Goal: Task Accomplishment & Management: Use online tool/utility

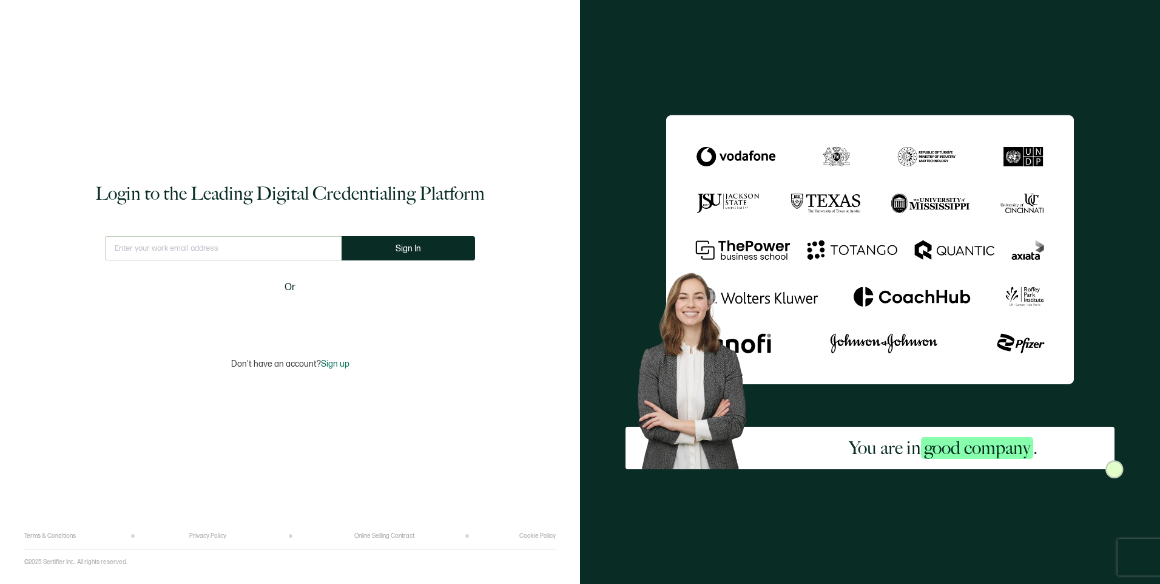
click at [296, 253] on input "text" at bounding box center [223, 248] width 237 height 24
type input "[EMAIL_ADDRESS][DOMAIN_NAME]"
click at [461, 244] on button "Sign In" at bounding box center [409, 248] width 134 height 24
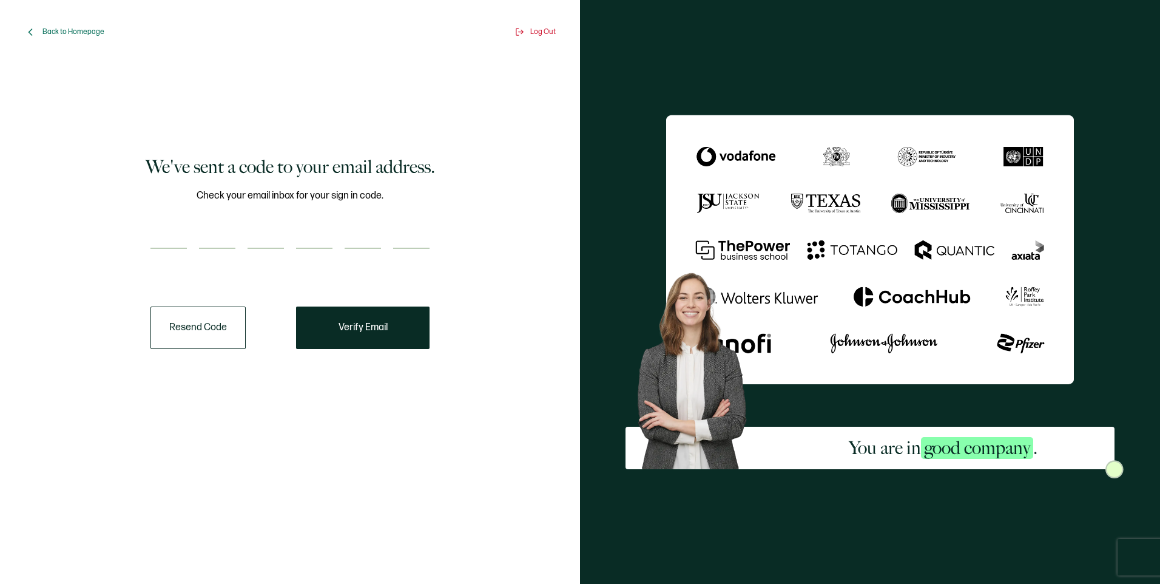
click at [169, 229] on input "number" at bounding box center [169, 237] width 36 height 24
click at [161, 240] on input "number" at bounding box center [169, 237] width 36 height 24
paste input "7"
type input "7"
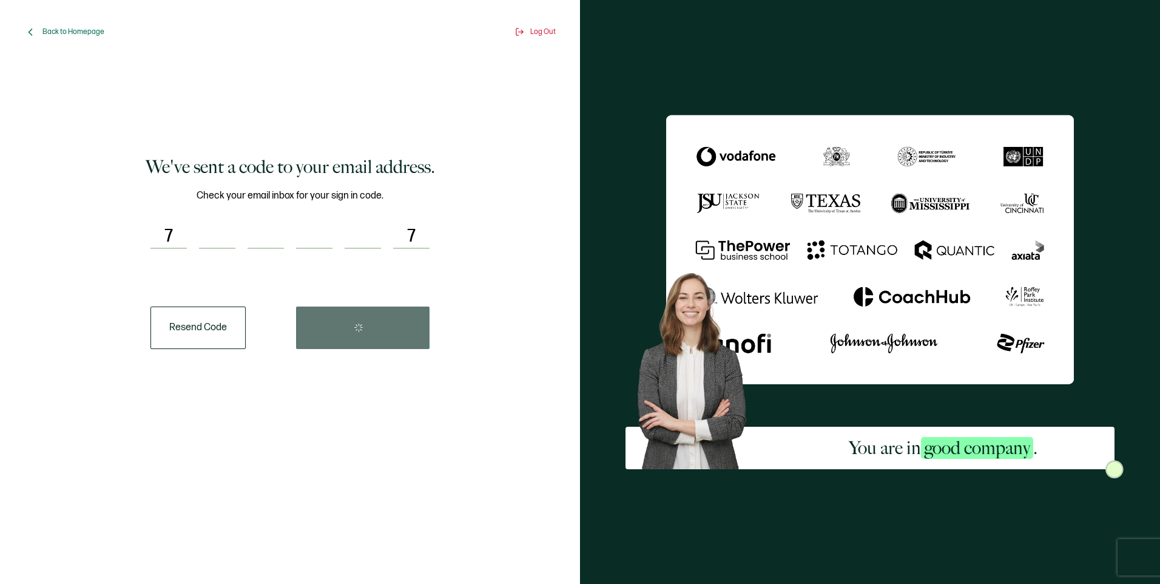
type input "9"
type input "3"
type input "8"
type input "7"
click at [356, 319] on button "Verify Email" at bounding box center [363, 328] width 134 height 42
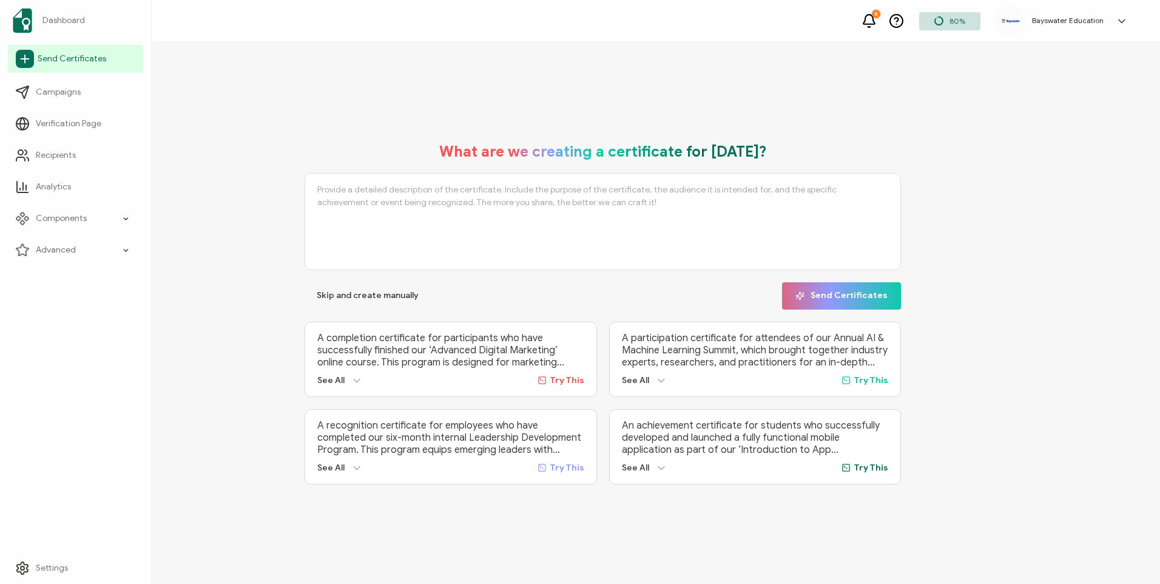
click at [22, 64] on icon at bounding box center [25, 59] width 18 height 18
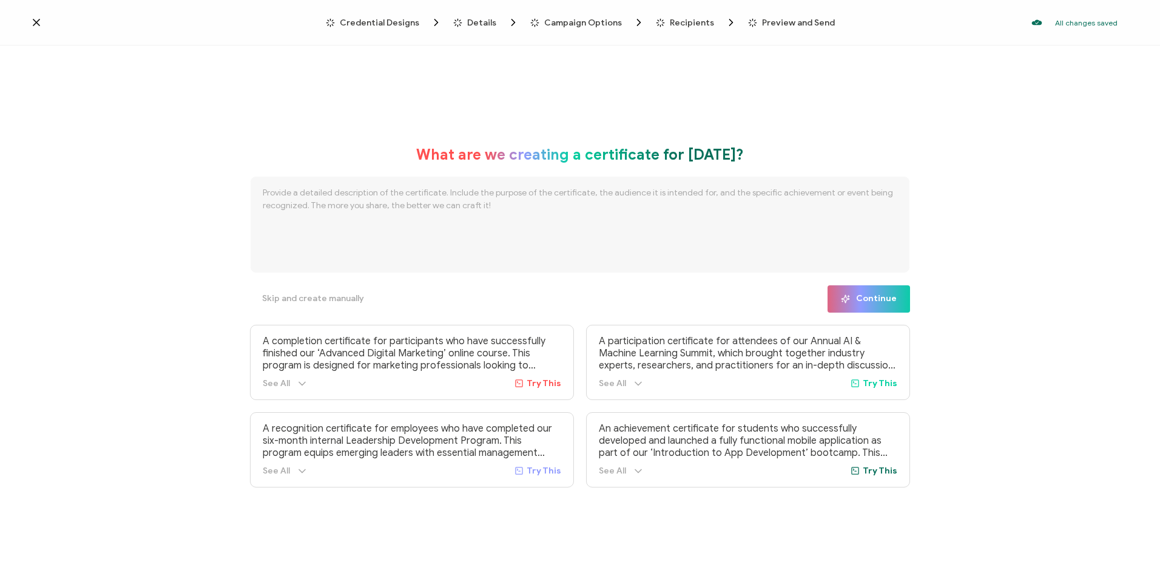
click at [362, 16] on div "Credential Designs" at bounding box center [361, 22] width 70 height 12
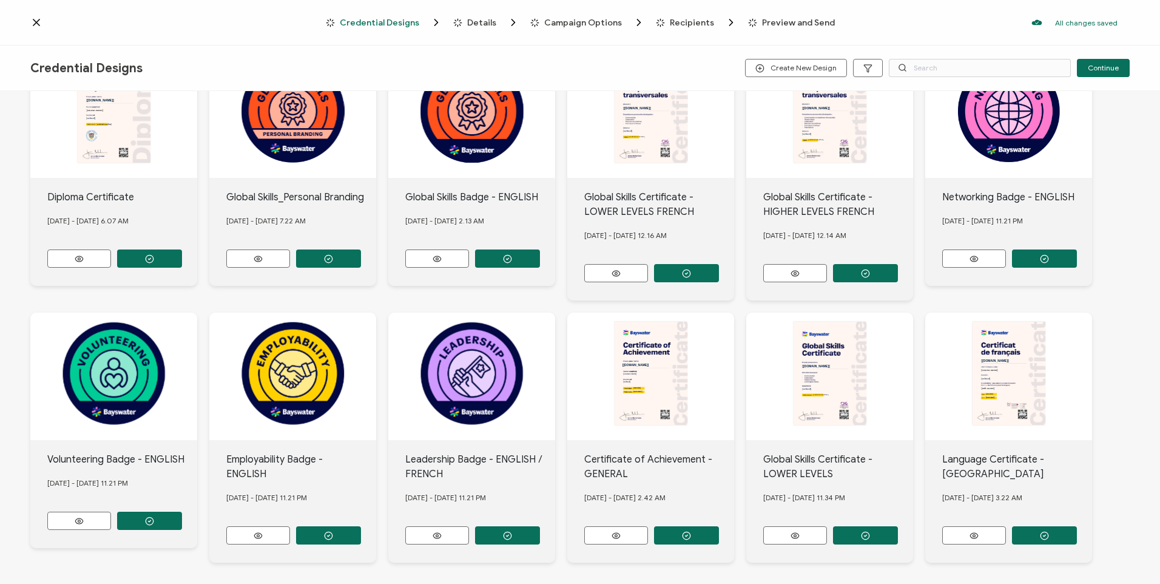
scroll to position [181, 0]
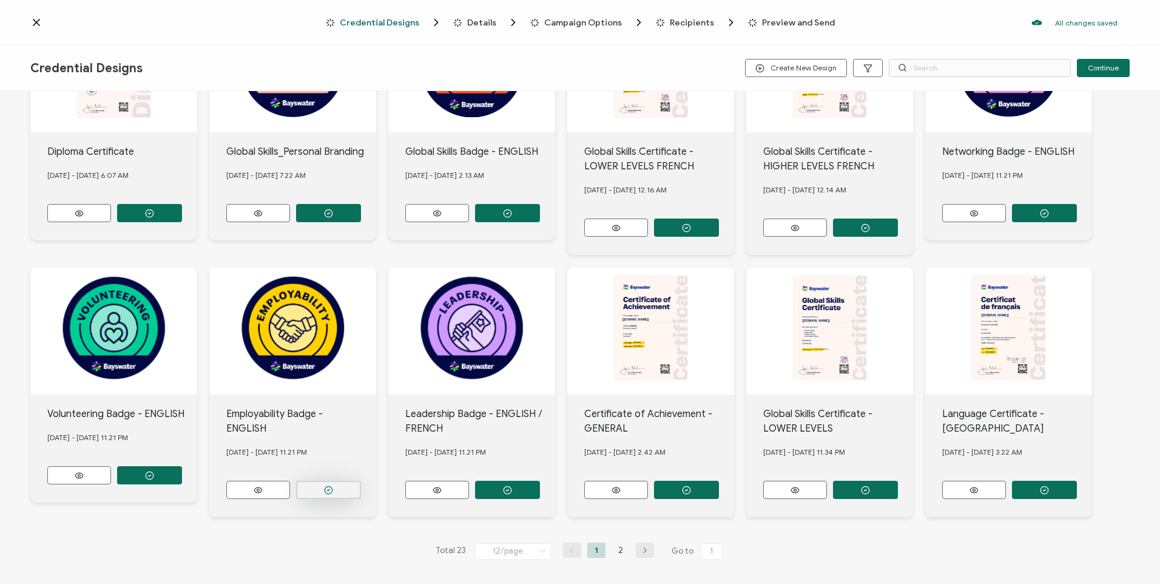
click at [182, 222] on button "button" at bounding box center [149, 213] width 65 height 18
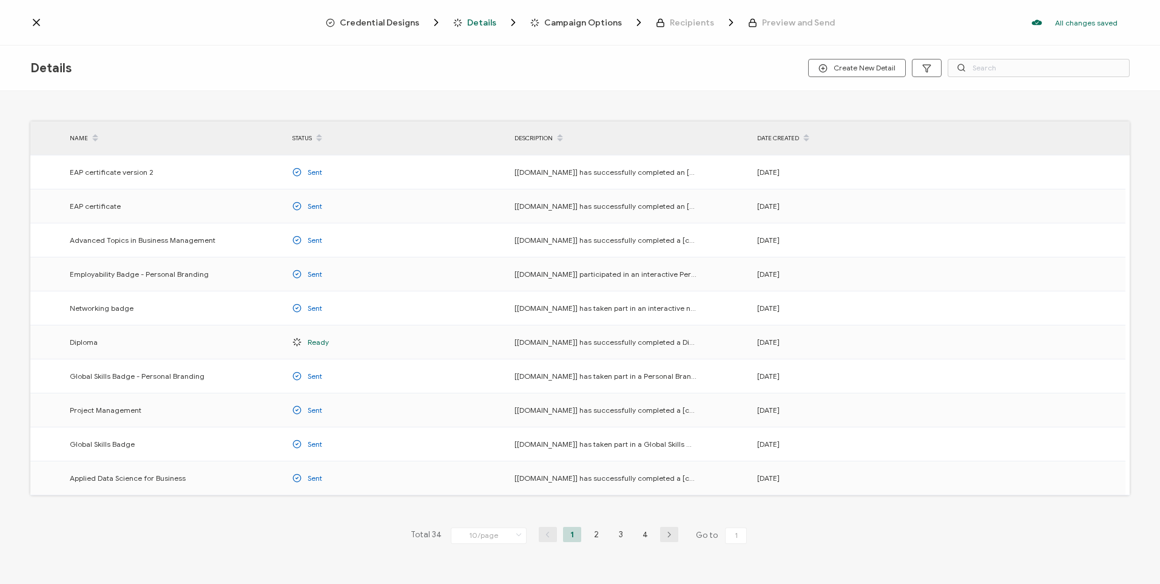
click at [603, 534] on ul "1 2 3 4" at bounding box center [608, 534] width 97 height 15
click at [598, 538] on li "2" at bounding box center [597, 534] width 18 height 15
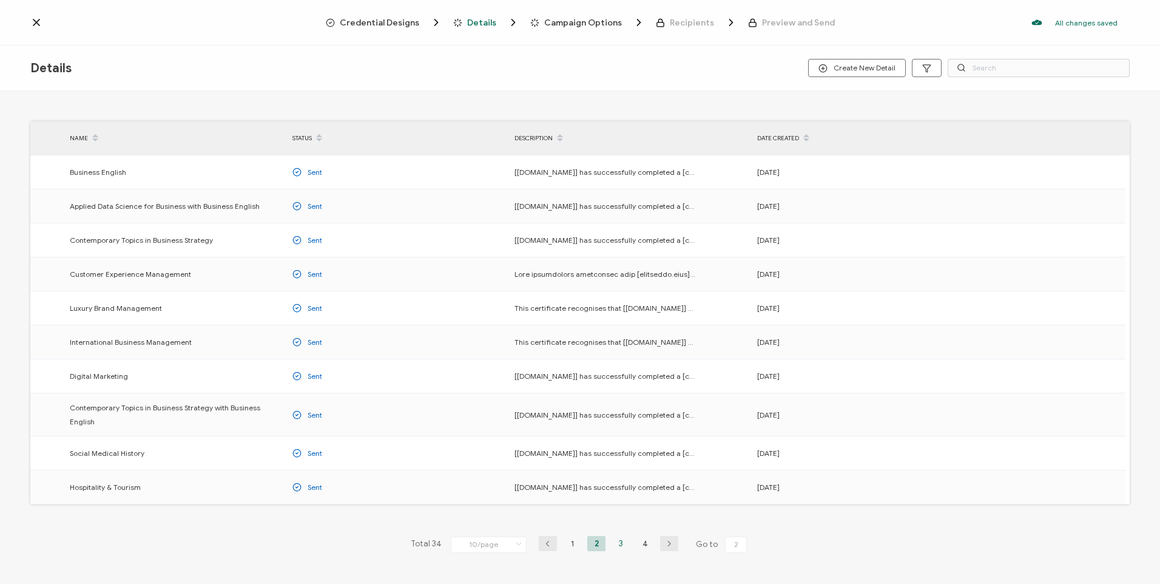
click at [625, 537] on li "3" at bounding box center [621, 543] width 18 height 15
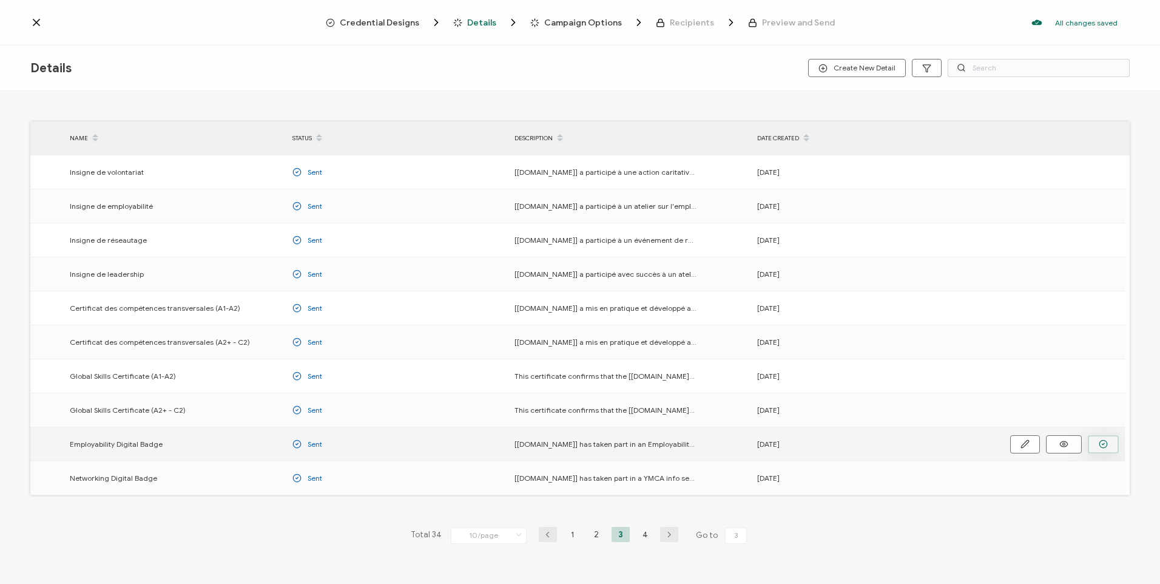
click at [0, 0] on button "button" at bounding box center [0, 0] width 0 height 0
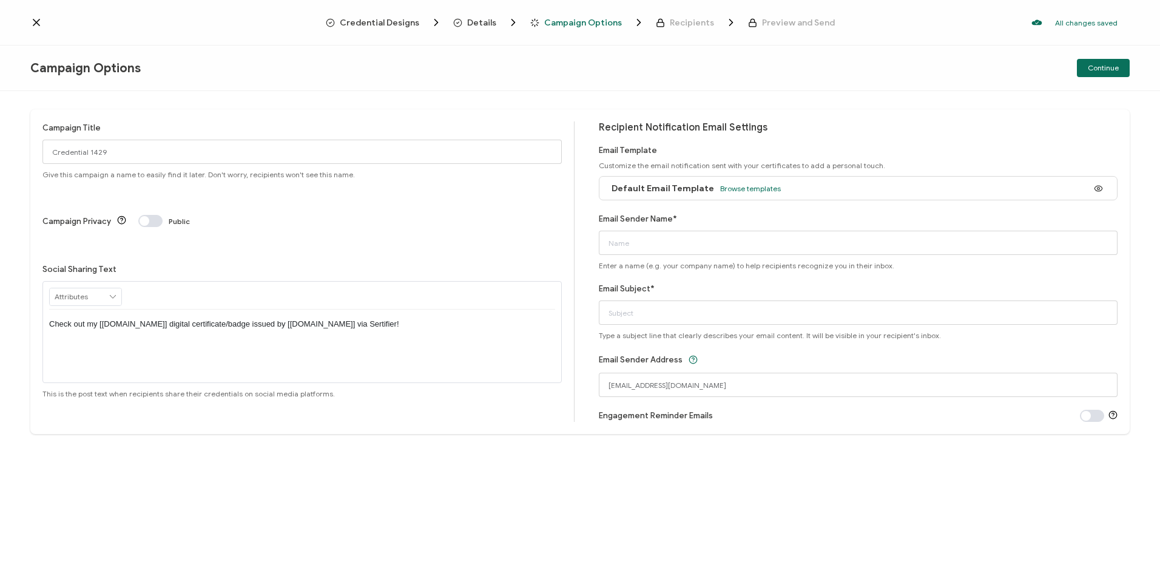
click at [779, 191] on div "Default Email Template Browse templates" at bounding box center [859, 188] width 520 height 24
click at [687, 247] on input "Email Sender Name*" at bounding box center [859, 243] width 520 height 24
type input "Bayswater [GEOGRAPHIC_DATA]"
type input "Congratulations! You have earned an Employability Badge!"
click at [1111, 65] on span "Continue" at bounding box center [1103, 67] width 31 height 7
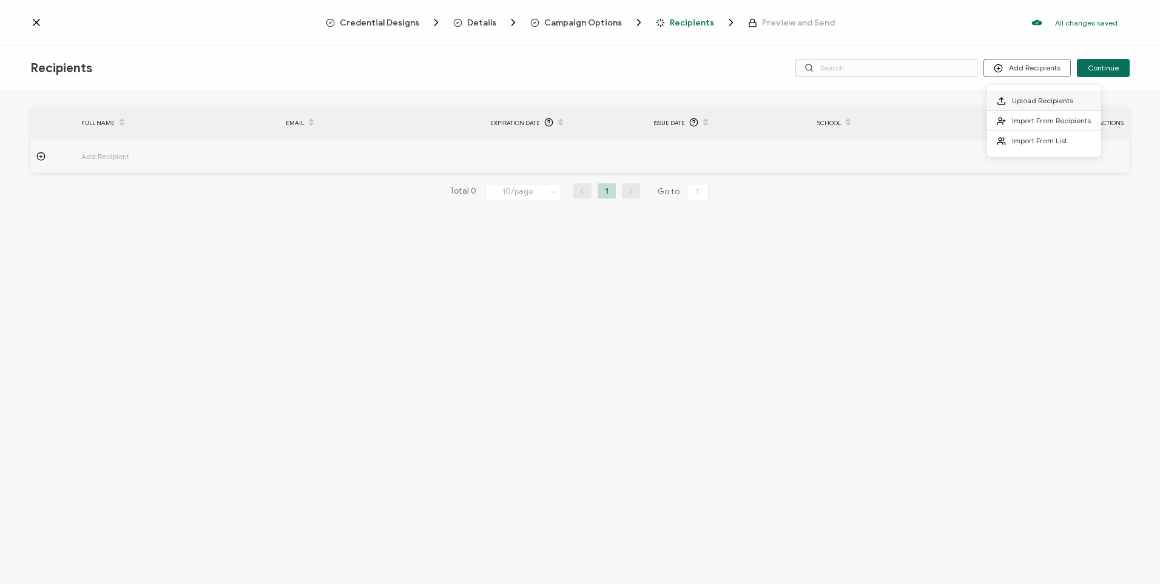
click at [1064, 104] on span "Upload Recipients" at bounding box center [1042, 100] width 61 height 9
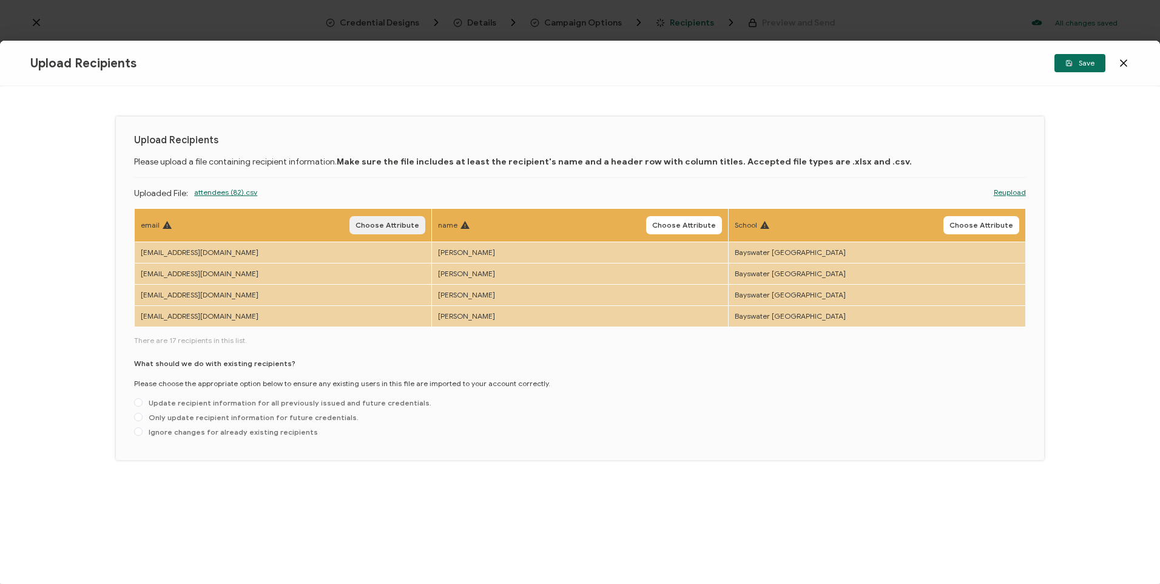
click at [379, 217] on button "Choose Attribute" at bounding box center [388, 225] width 76 height 18
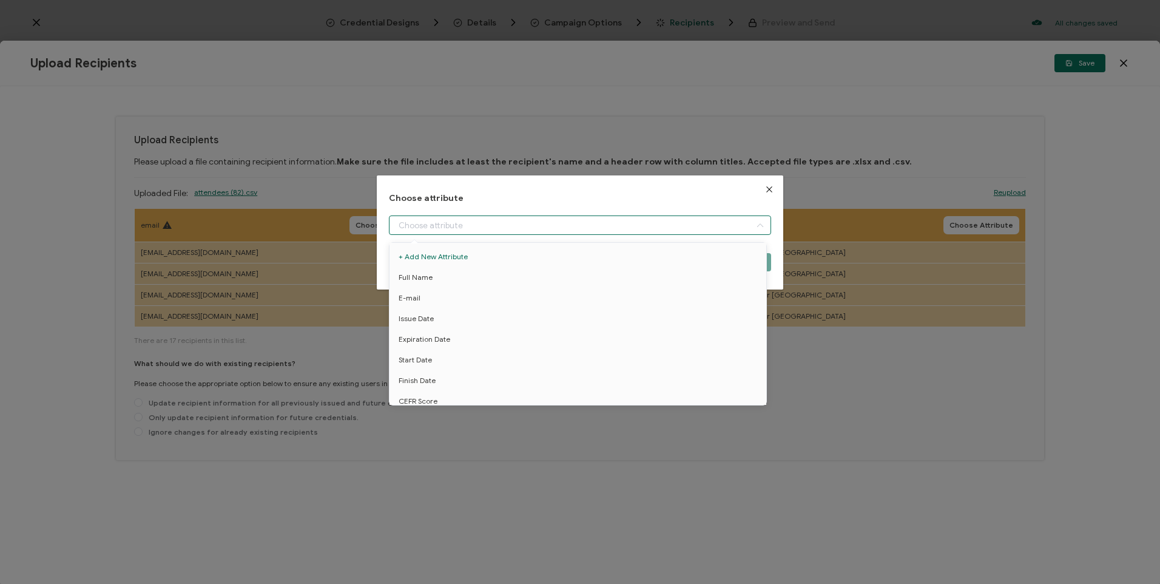
drag, startPoint x: 517, startPoint y: 218, endPoint x: 537, endPoint y: 221, distance: 20.9
click at [520, 217] on input "dialog" at bounding box center [580, 224] width 382 height 19
click at [459, 296] on li "E-mail" at bounding box center [580, 298] width 387 height 21
type input "E-mail"
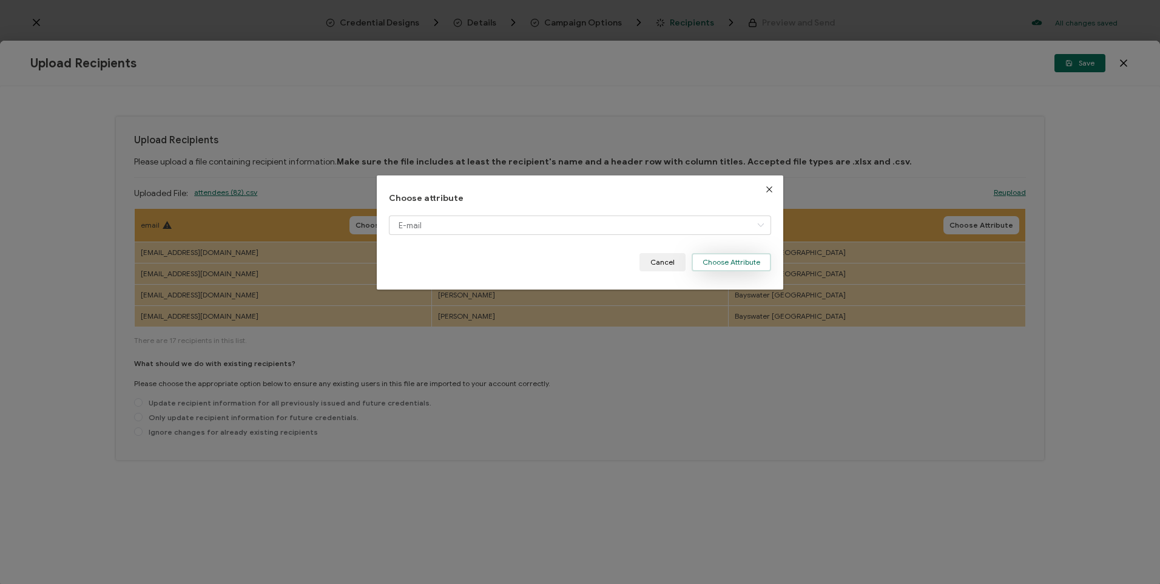
click at [732, 254] on button "Choose Attribute" at bounding box center [732, 262] width 80 height 18
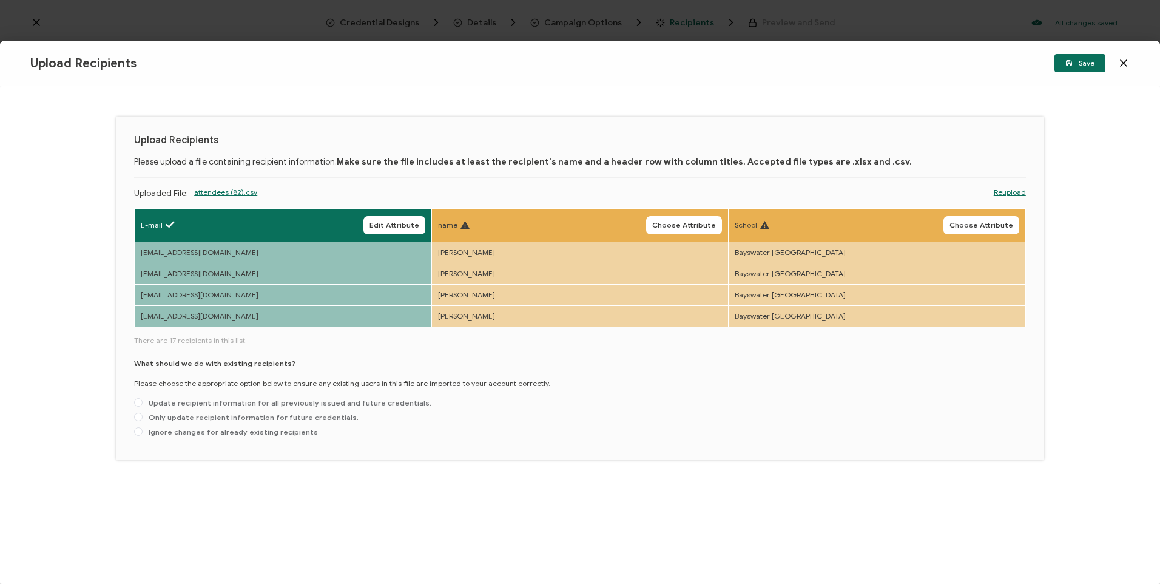
click at [660, 228] on span "Choose Attribute" at bounding box center [684, 225] width 64 height 7
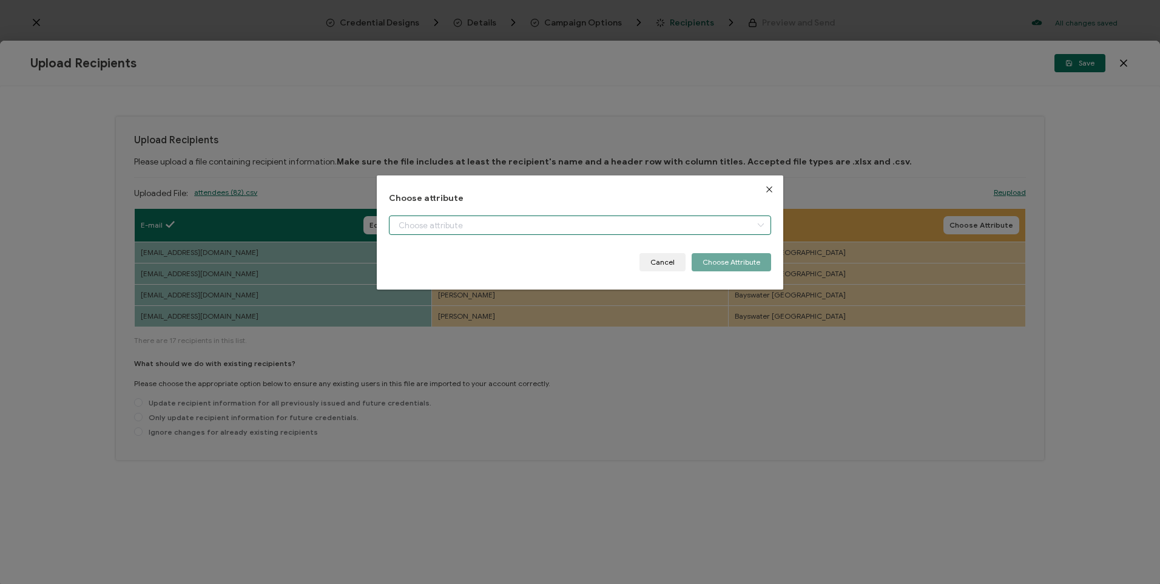
click at [504, 232] on input "dialog" at bounding box center [580, 224] width 382 height 19
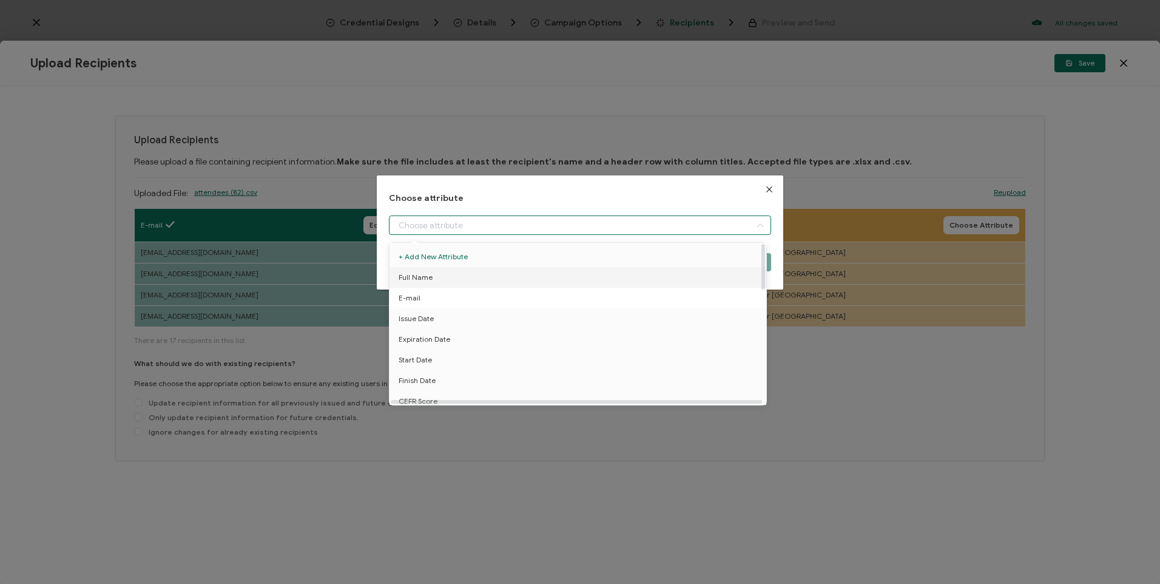
click at [470, 285] on li "Full Name" at bounding box center [580, 277] width 387 height 21
type input "Full Name"
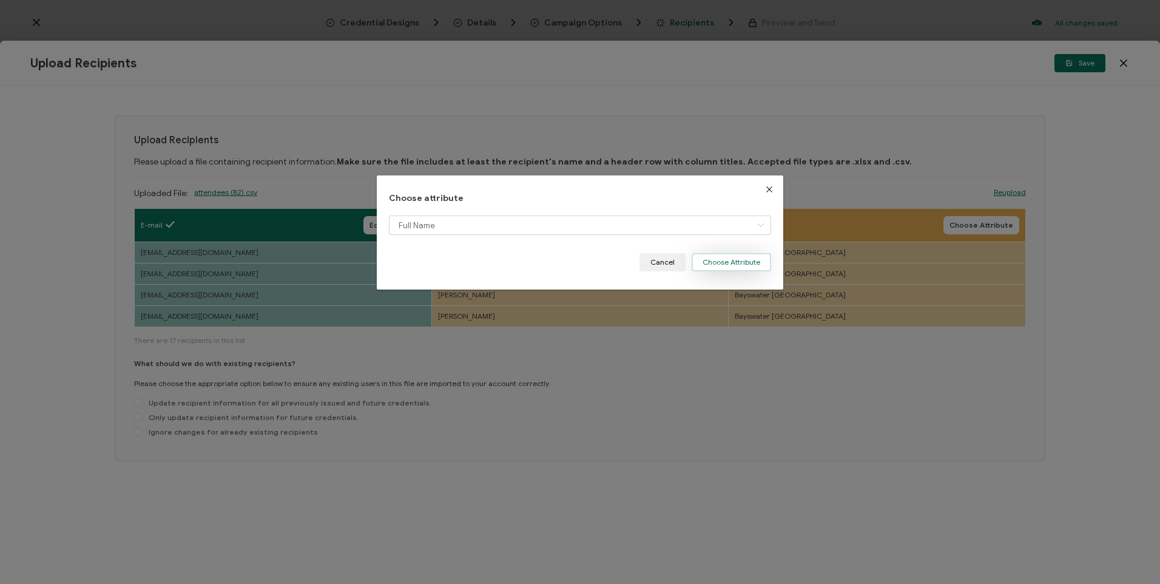
click at [734, 262] on button "Choose Attribute" at bounding box center [732, 262] width 80 height 18
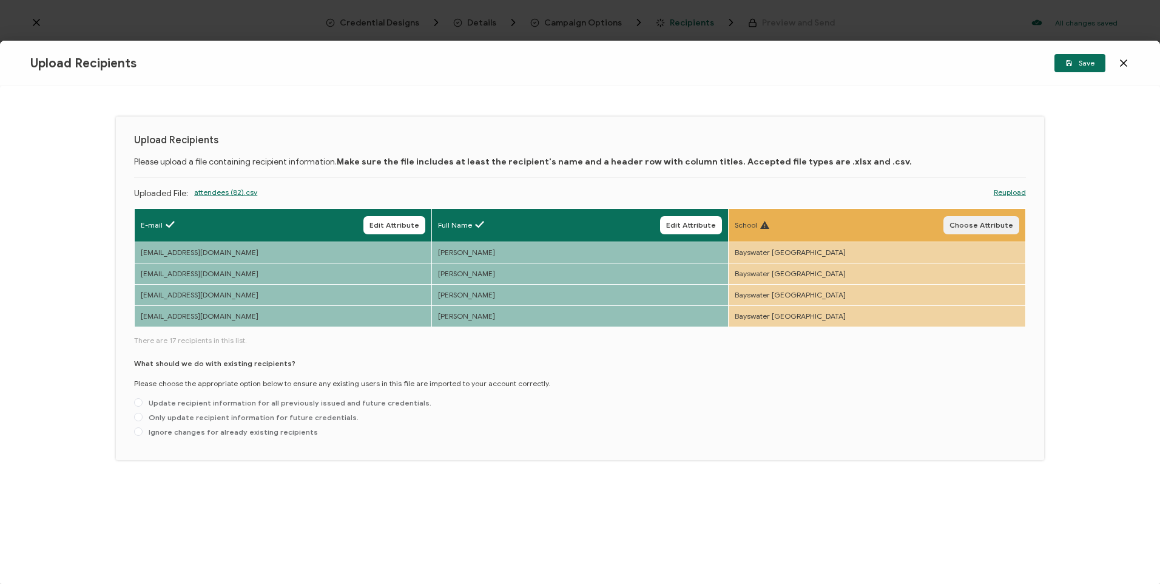
click at [1010, 218] on button "Choose Attribute" at bounding box center [982, 225] width 76 height 18
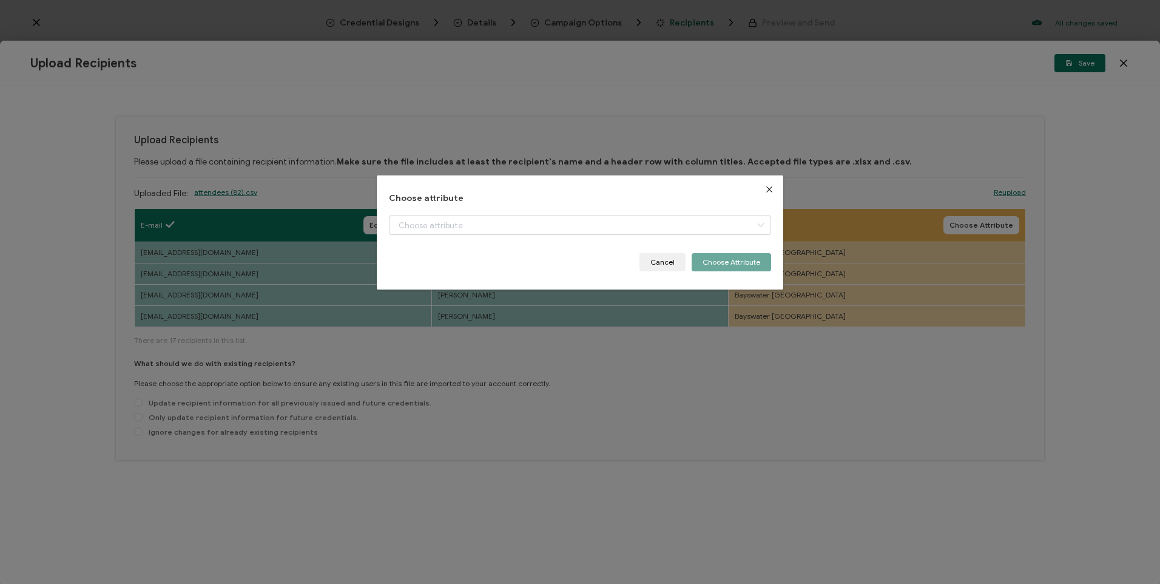
click at [711, 236] on div "dialog" at bounding box center [580, 234] width 382 height 38
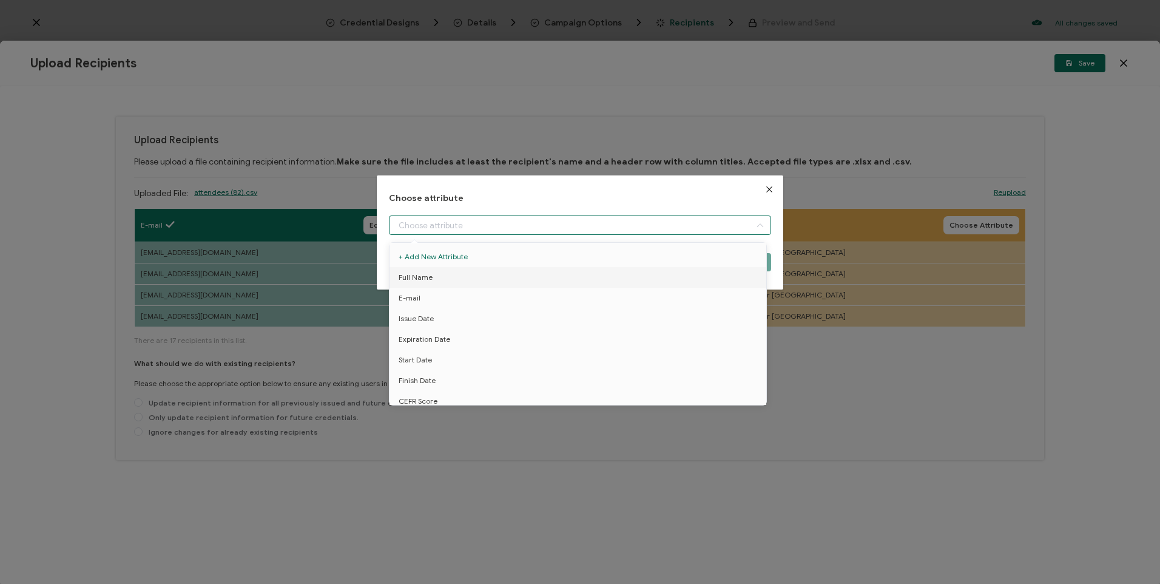
click at [703, 228] on input "dialog" at bounding box center [580, 224] width 382 height 19
click at [443, 384] on li "School" at bounding box center [580, 381] width 387 height 21
type input "School"
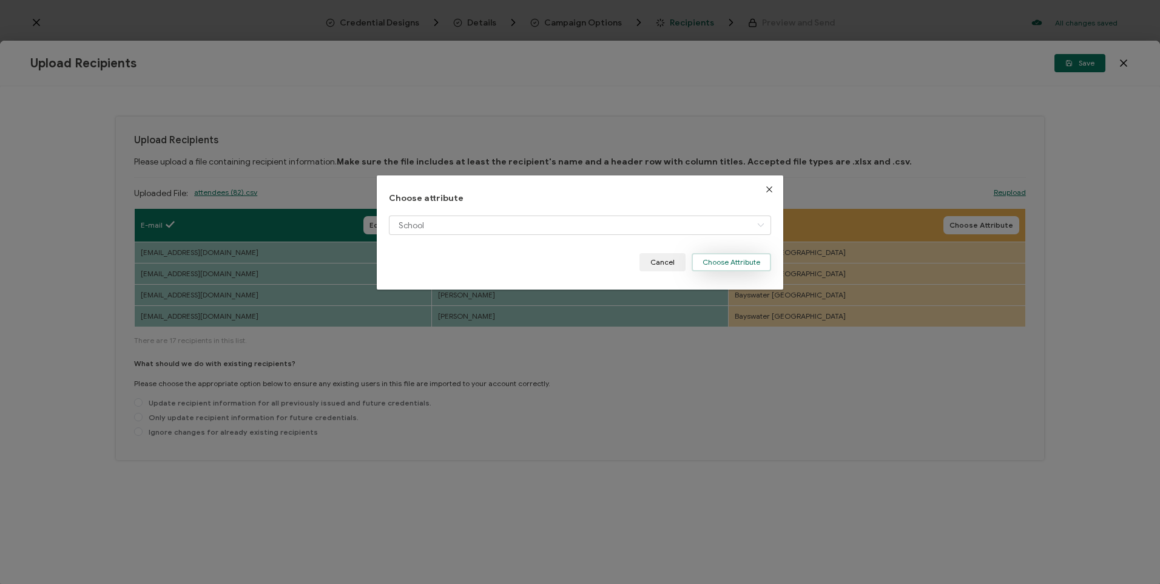
click at [755, 258] on button "Choose Attribute" at bounding box center [732, 262] width 80 height 18
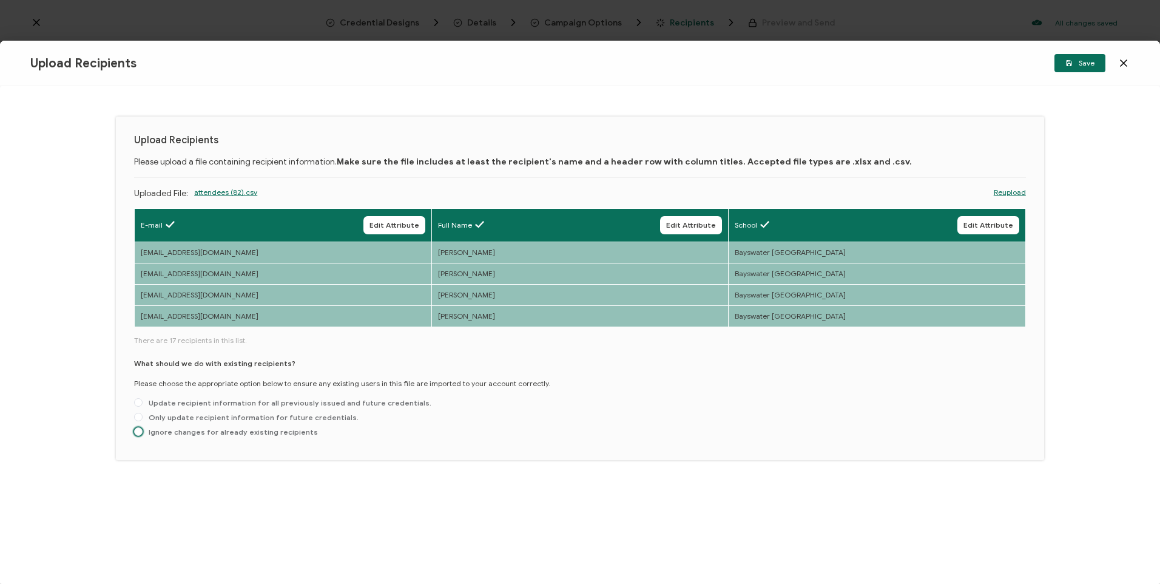
drag, startPoint x: 138, startPoint y: 434, endPoint x: 164, endPoint y: 434, distance: 26.1
click at [137, 435] on span at bounding box center [138, 431] width 8 height 8
click at [137, 435] on input "Ignore changes for already existing recipients" at bounding box center [138, 432] width 8 height 10
radio input "true"
click at [1078, 66] on span "Save" at bounding box center [1080, 62] width 29 height 7
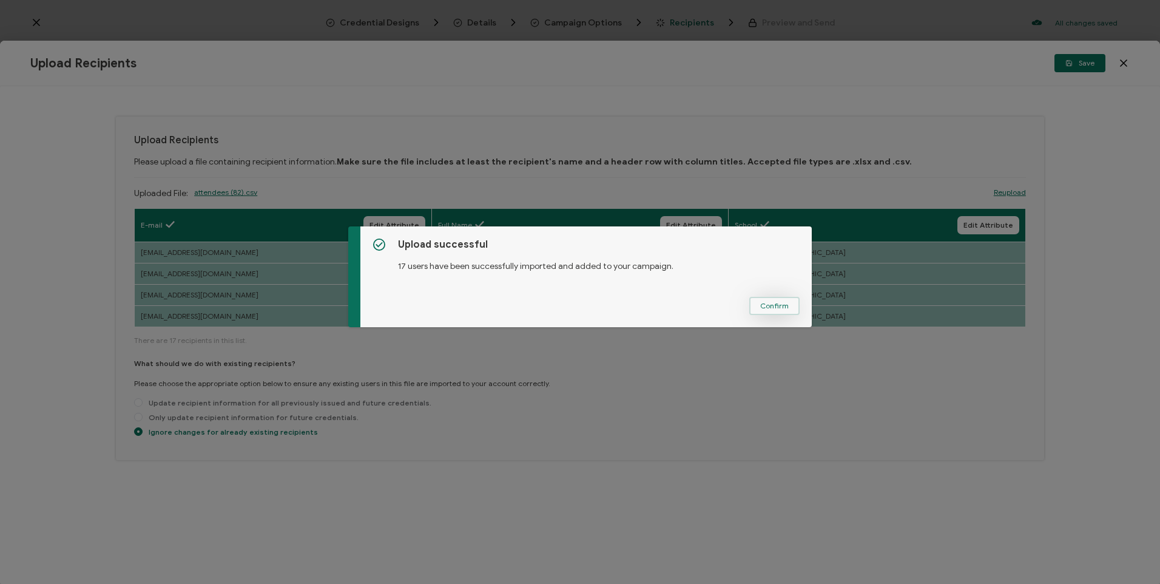
click at [767, 304] on span "Confirm" at bounding box center [774, 305] width 29 height 7
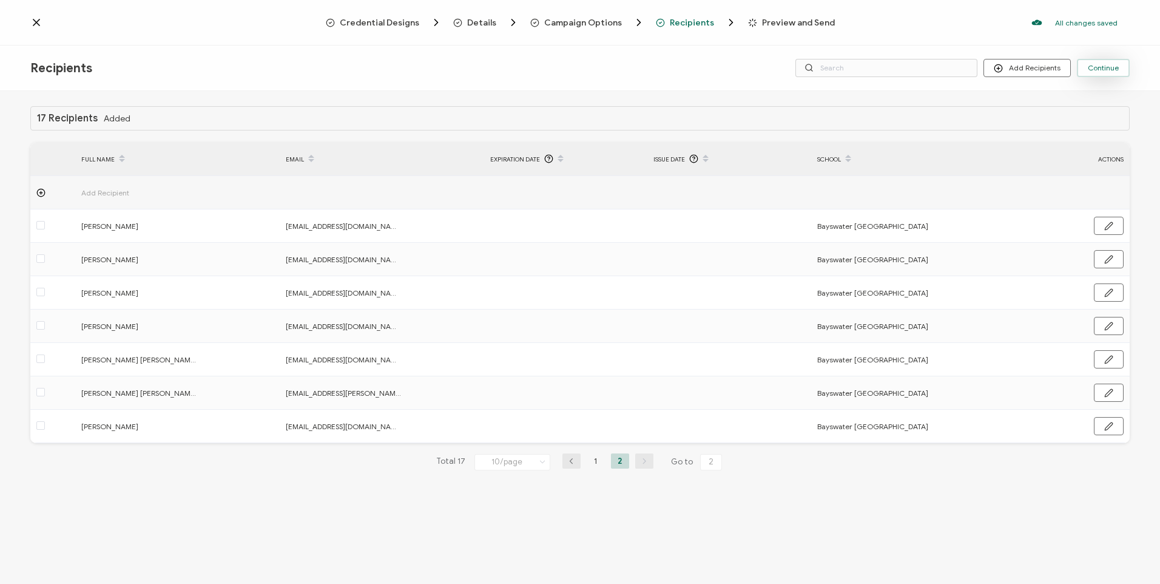
click at [1118, 69] on span "Continue" at bounding box center [1103, 67] width 31 height 7
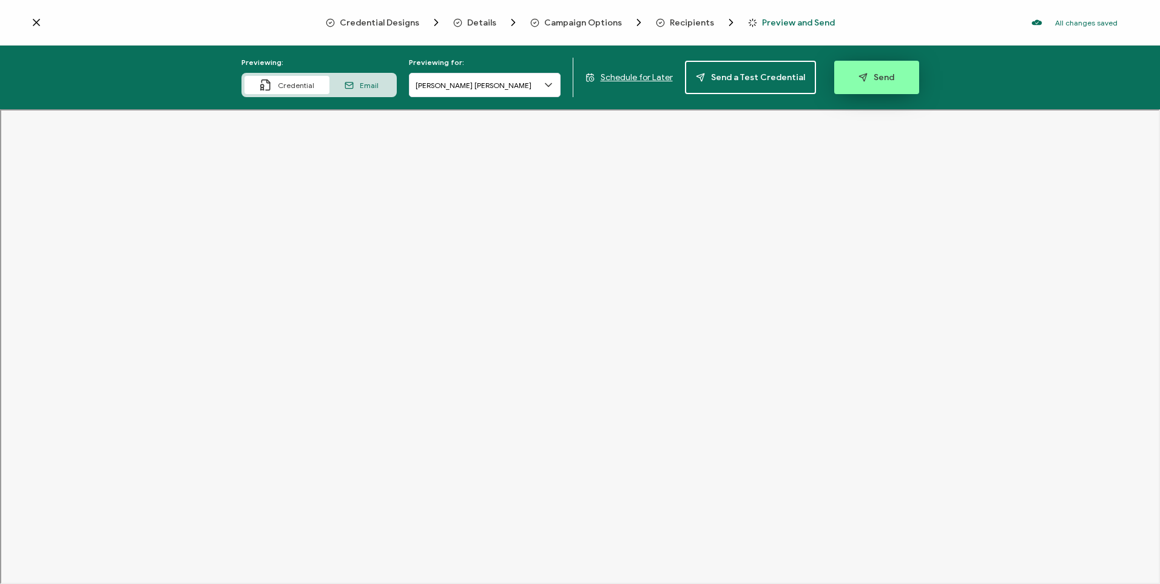
click at [886, 86] on button "Send" at bounding box center [877, 77] width 85 height 33
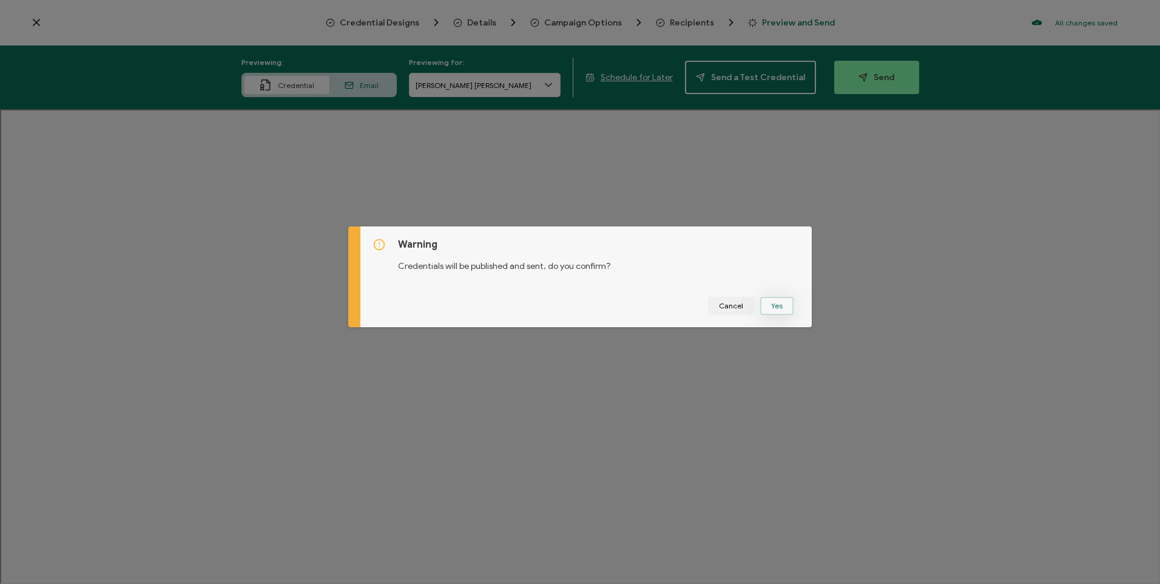
click at [781, 307] on button "Yes" at bounding box center [776, 306] width 33 height 18
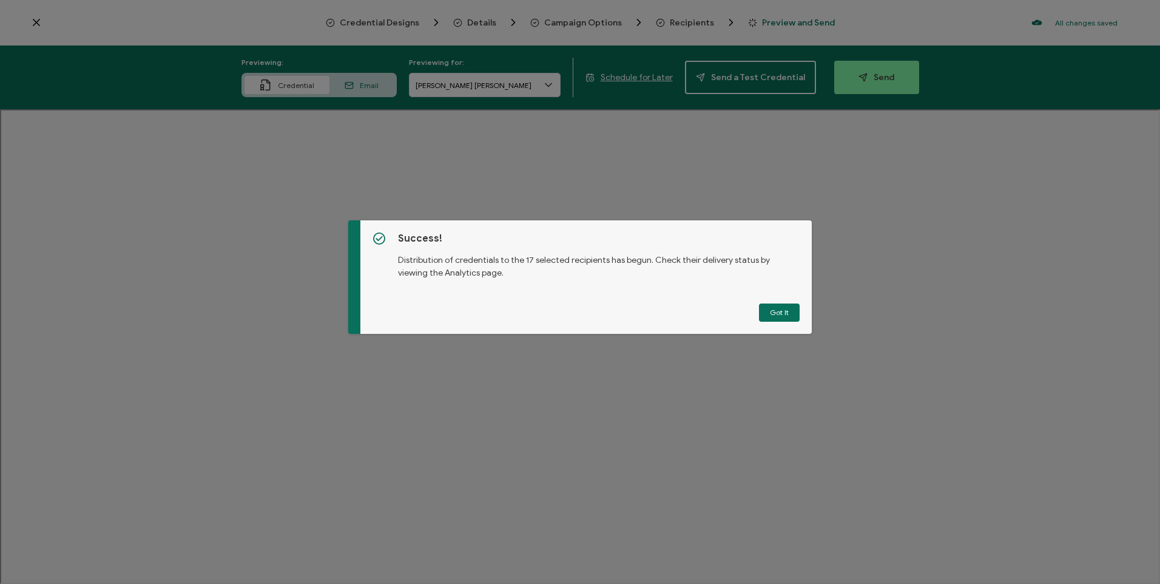
click at [781, 307] on button "Got It" at bounding box center [779, 312] width 41 height 18
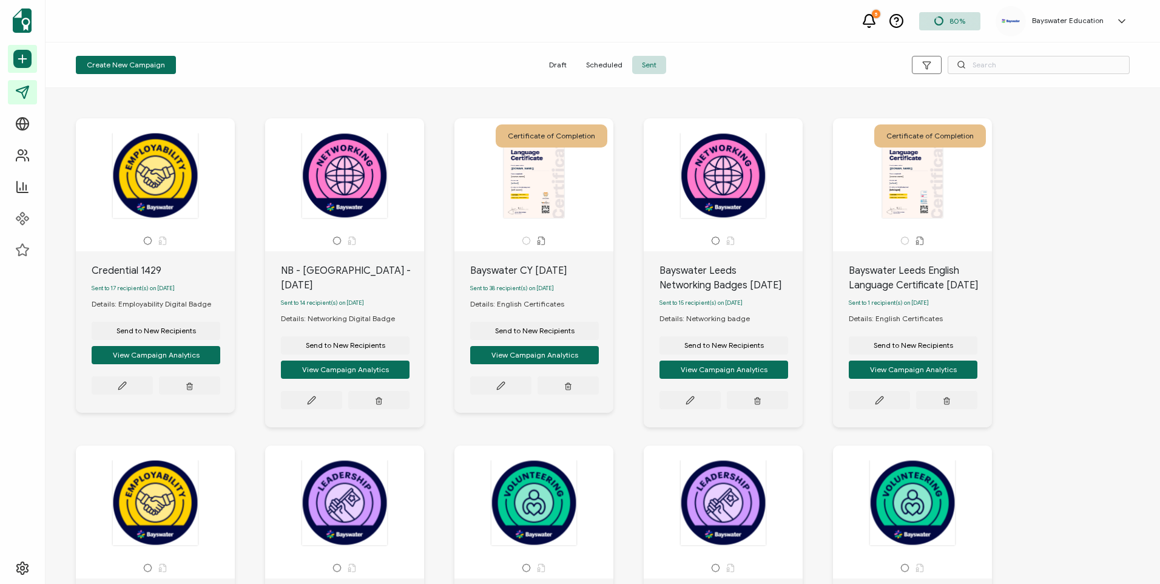
click at [875, 26] on icon at bounding box center [869, 20] width 15 height 15
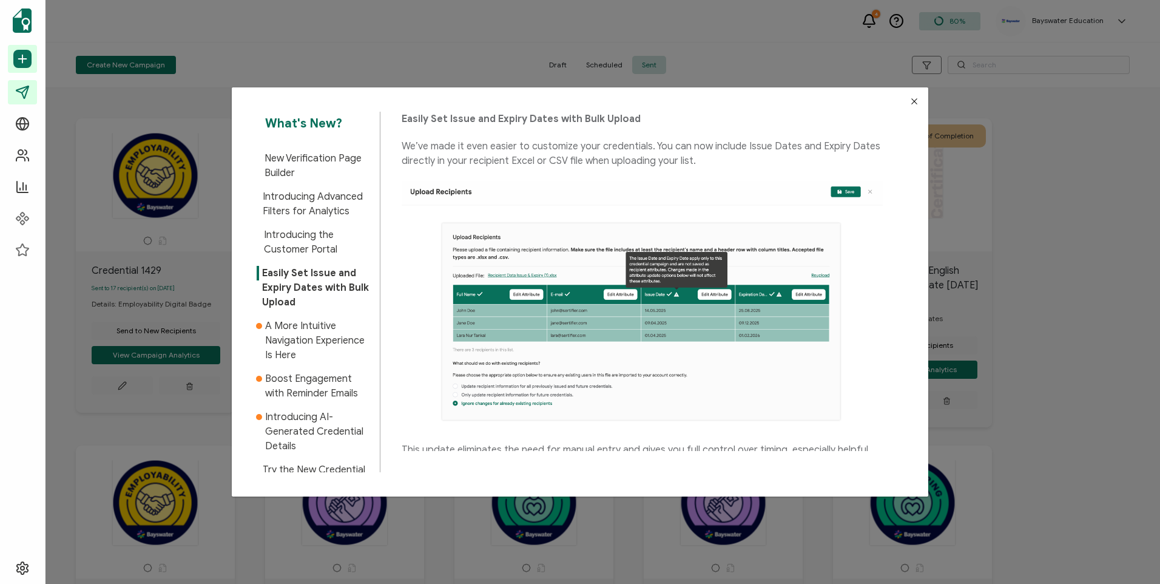
click at [913, 97] on icon "Close" at bounding box center [915, 102] width 10 height 10
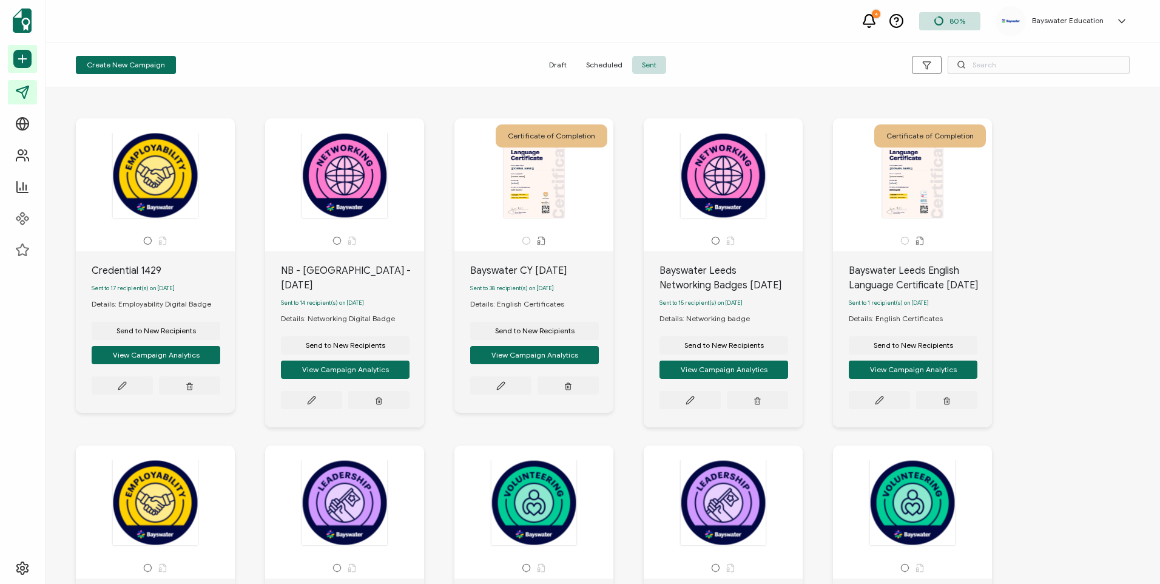
click at [839, 49] on div "Create New Campaign Draft Scheduled Sent" at bounding box center [603, 65] width 1115 height 46
click at [158, 57] on button "Create New Campaign" at bounding box center [126, 65] width 100 height 18
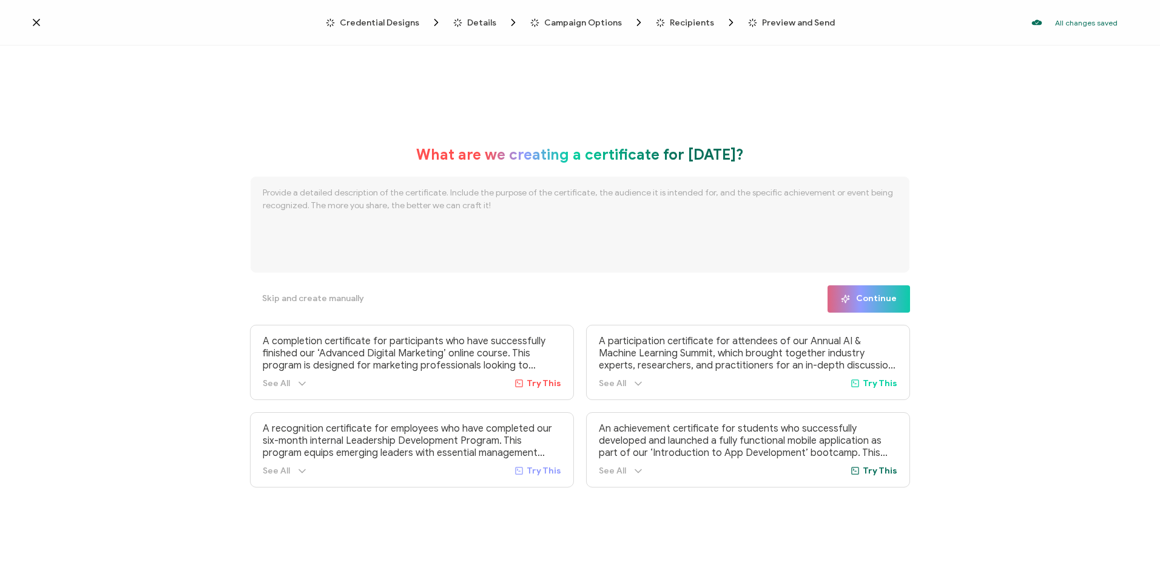
click at [373, 30] on div "Credential Designs Details Campaign Options Recipients Preview and Send All cha…" at bounding box center [580, 23] width 1160 height 46
click at [373, 22] on span "Credential Designs" at bounding box center [380, 22] width 80 height 9
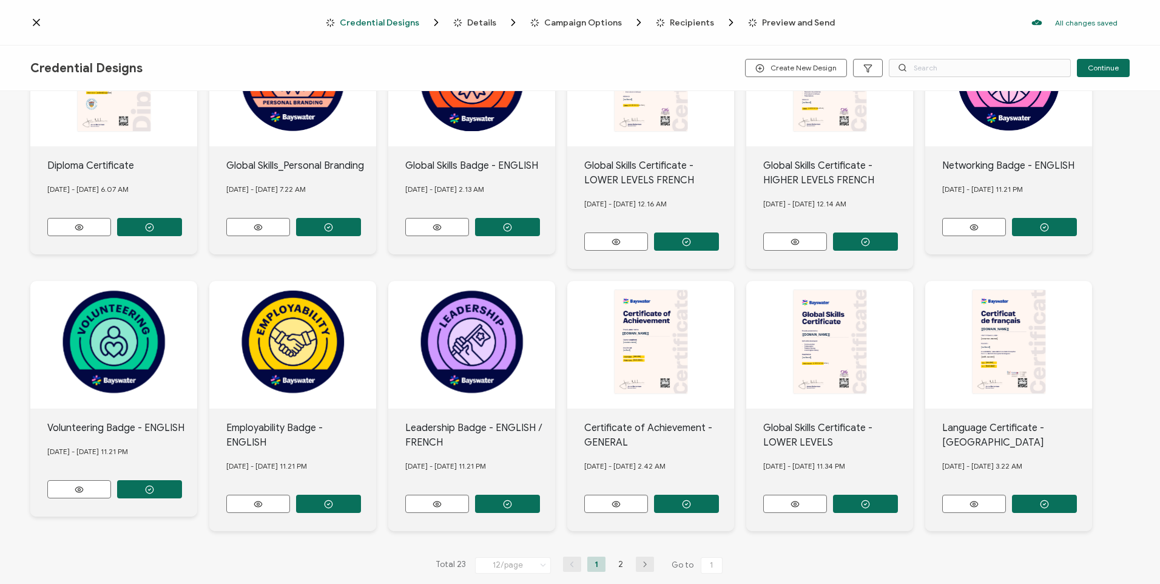
scroll to position [181, 0]
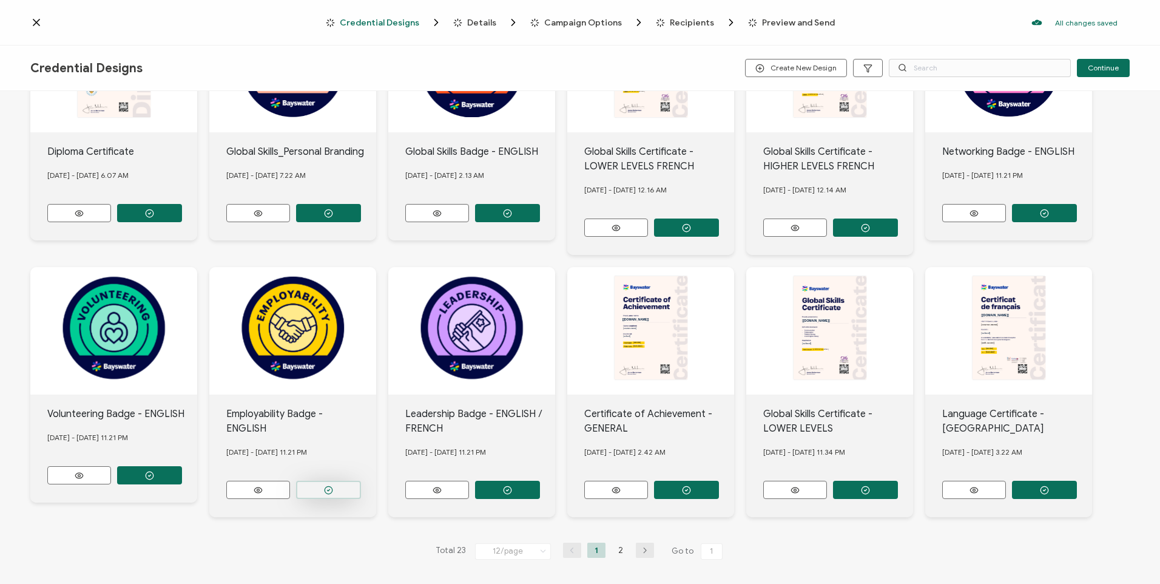
click at [182, 222] on button "button" at bounding box center [149, 213] width 65 height 18
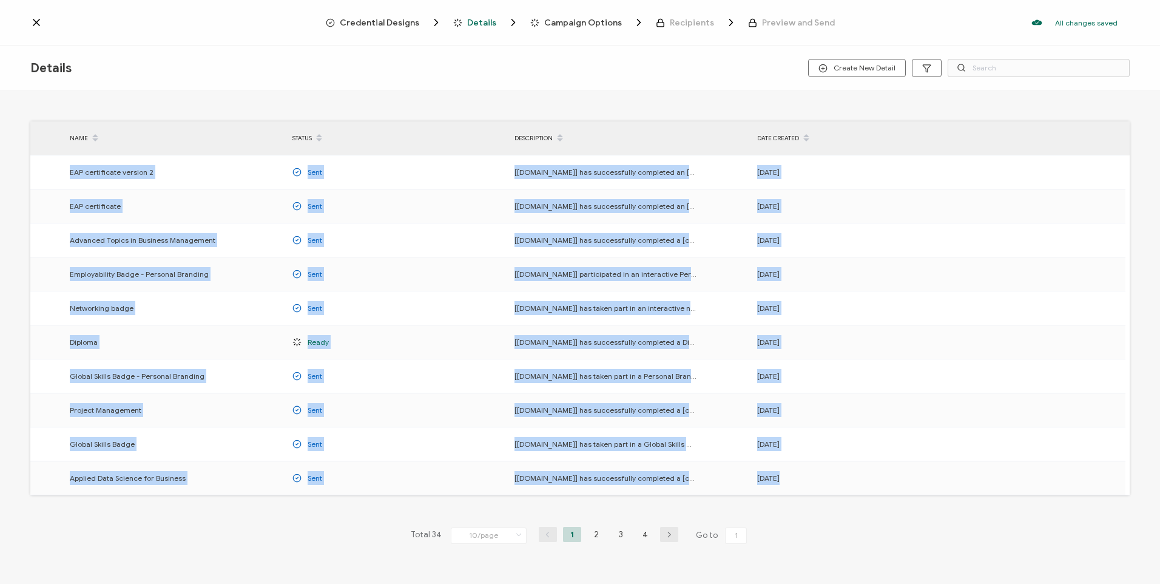
drag, startPoint x: 69, startPoint y: 175, endPoint x: 235, endPoint y: 522, distance: 384.9
click at [235, 522] on div "NAME STATUS DESCRIPTION DATE CREATED EAP certificate version 2 Sent [[DOMAIN_NA…" at bounding box center [580, 339] width 1160 height 496
drag, startPoint x: 102, startPoint y: 513, endPoint x: 81, endPoint y: 489, distance: 31.4
click at [101, 513] on div "NAME STATUS DESCRIPTION DATE CREATED EAP certificate version 2 Sent [[DOMAIN_NA…" at bounding box center [580, 339] width 1160 height 496
click at [68, 478] on div "Applied Data Science for Business" at bounding box center [175, 478] width 223 height 14
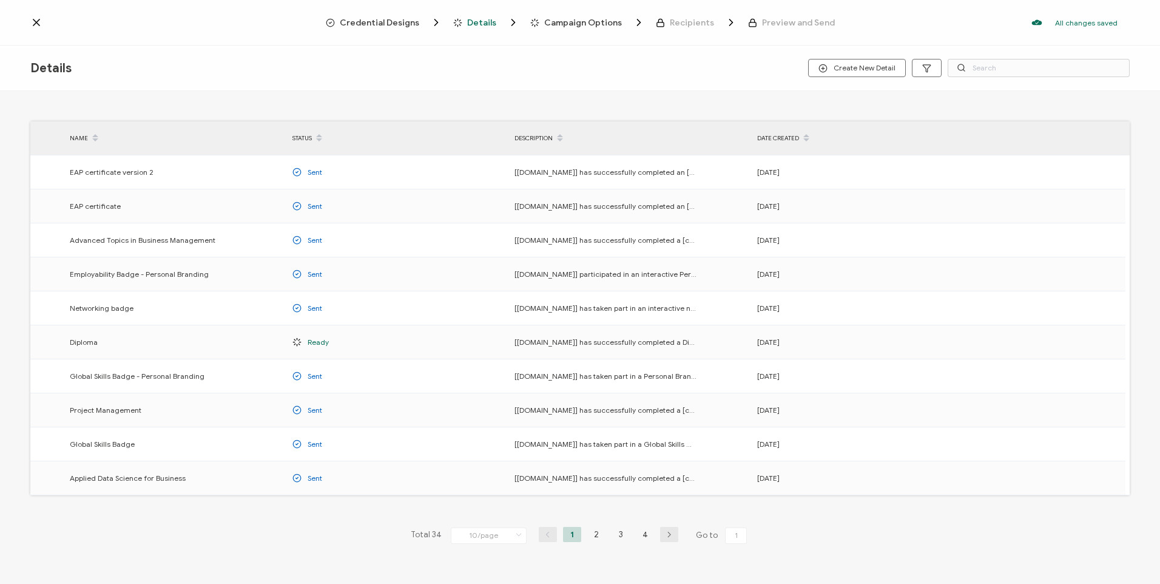
click at [188, 105] on div "NAME STATUS DESCRIPTION DATE CREATED EAP certificate version 2 Sent [[DOMAIN_NA…" at bounding box center [580, 339] width 1160 height 496
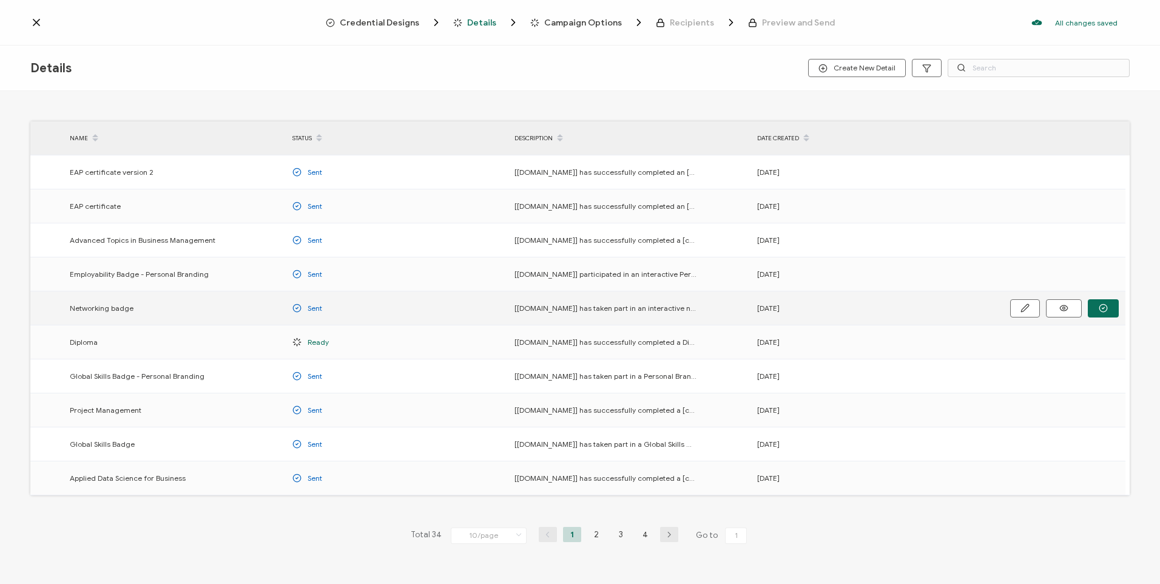
drag, startPoint x: 69, startPoint y: 312, endPoint x: 60, endPoint y: 311, distance: 8.6
click at [67, 310] on div "Networking badge" at bounding box center [175, 308] width 223 height 14
click at [58, 312] on td at bounding box center [46, 308] width 33 height 34
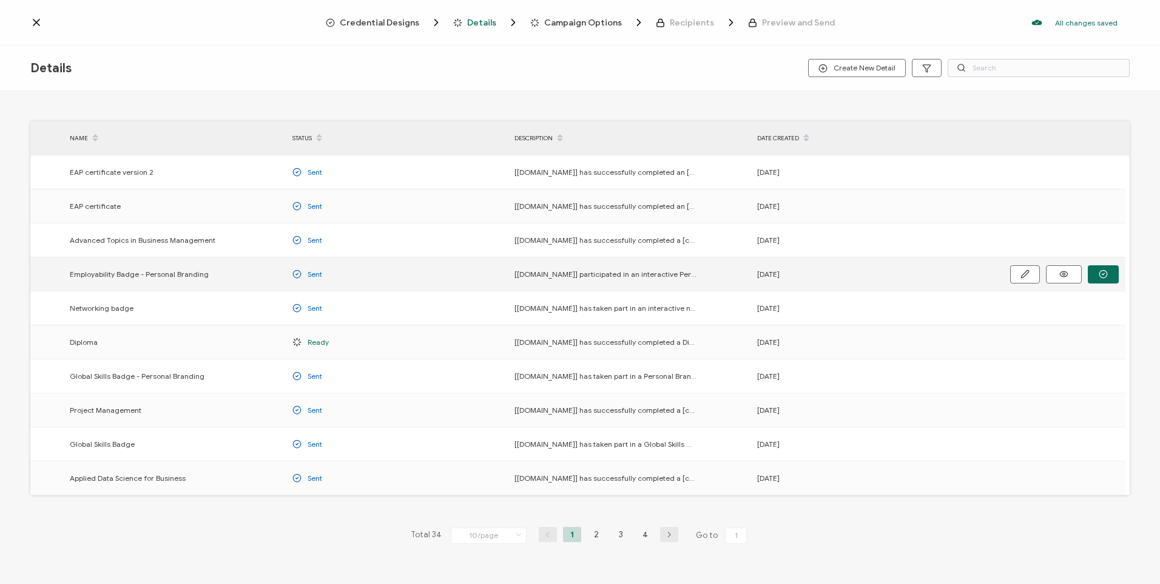
drag, startPoint x: 41, startPoint y: 264, endPoint x: 53, endPoint y: 270, distance: 13.6
click at [53, 270] on td at bounding box center [46, 274] width 33 height 34
click at [55, 272] on td at bounding box center [46, 274] width 33 height 34
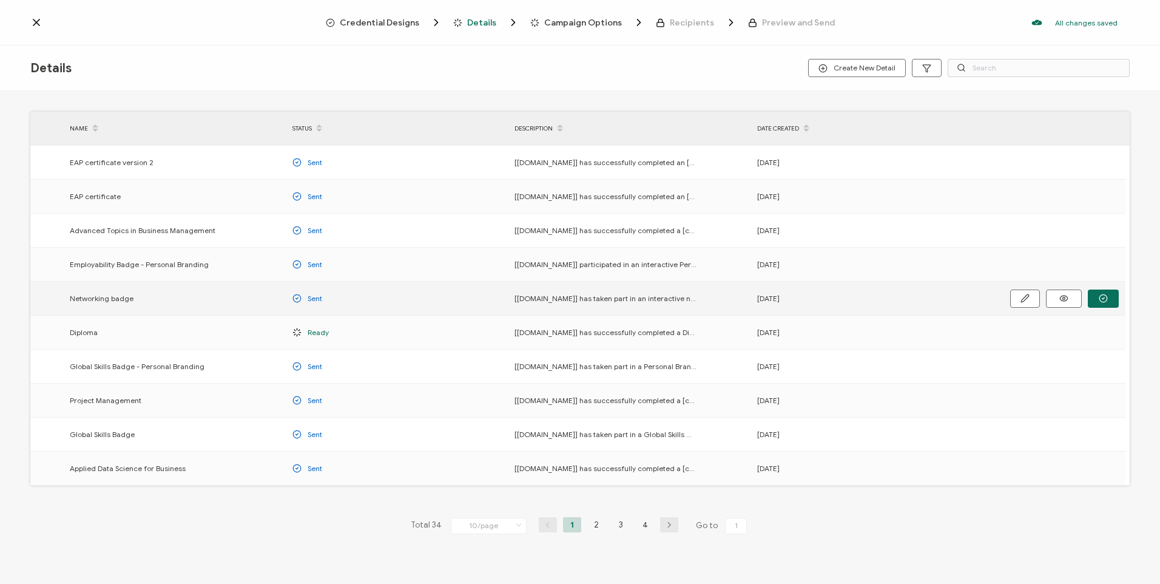
scroll to position [25, 0]
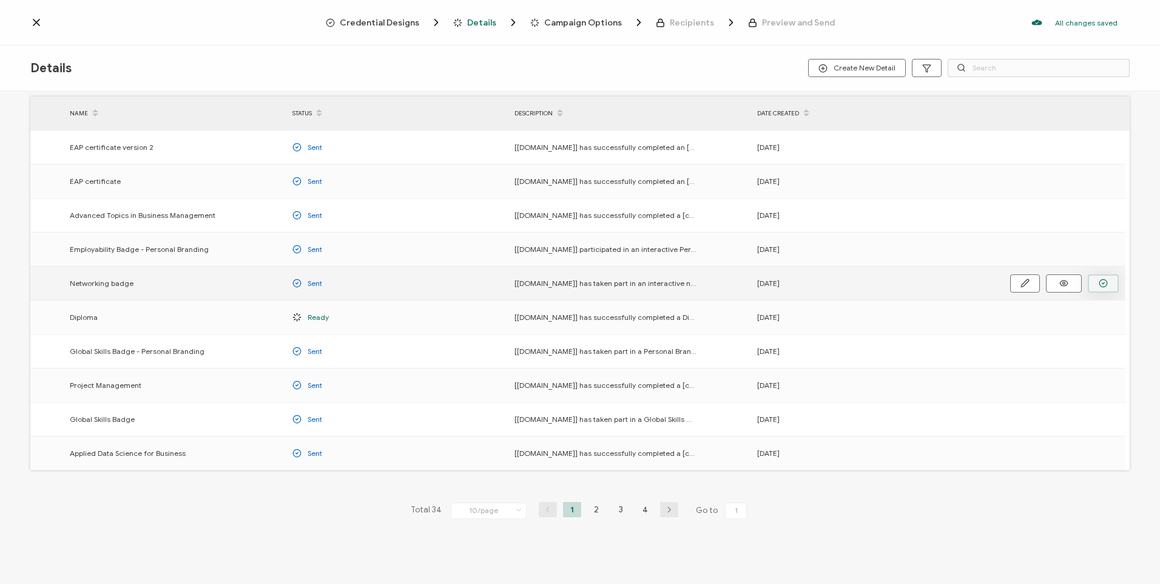
click at [0, 0] on icon "button" at bounding box center [0, 0] width 0 height 0
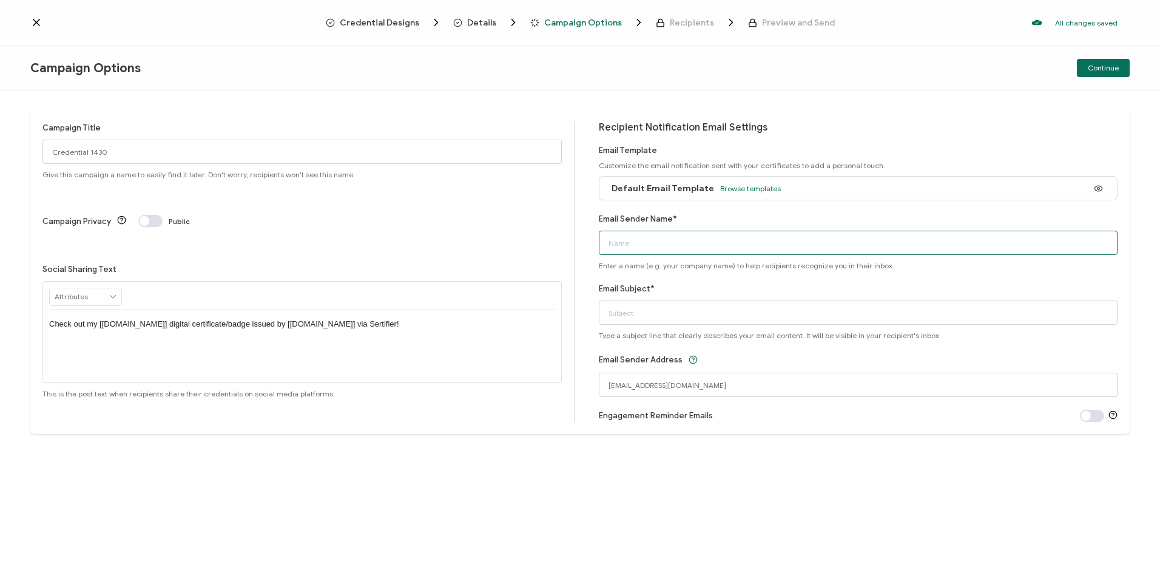
drag, startPoint x: 677, startPoint y: 247, endPoint x: 687, endPoint y: 250, distance: 10.8
click at [677, 246] on input "Email Sender Name*" at bounding box center [859, 243] width 520 height 24
type input "Bayswater [GEOGRAPHIC_DATA]"
drag, startPoint x: 725, startPoint y: 313, endPoint x: 772, endPoint y: 314, distance: 47.4
click at [772, 314] on input "Congratulations! You have earned an Employability Badge!" at bounding box center [859, 312] width 520 height 24
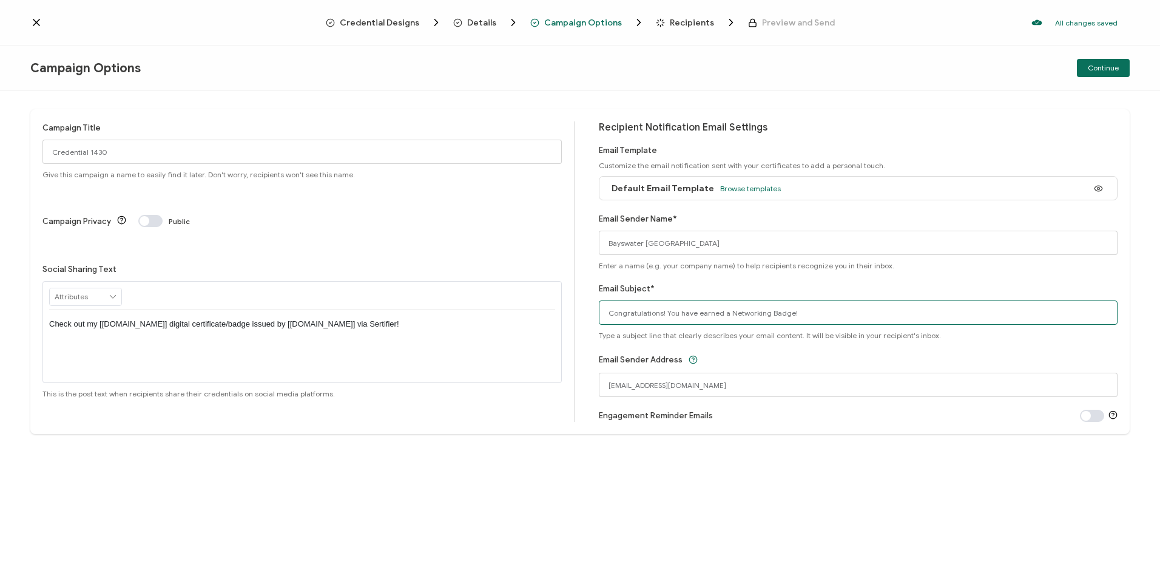
type input "Congratulations! You have earned a Networking Badge!"
click at [675, 425] on div "Campaign Title Credential 1430 Give this campaign a name to easily find it late…" at bounding box center [580, 271] width 1100 height 325
click at [1091, 66] on span "Continue" at bounding box center [1103, 67] width 31 height 7
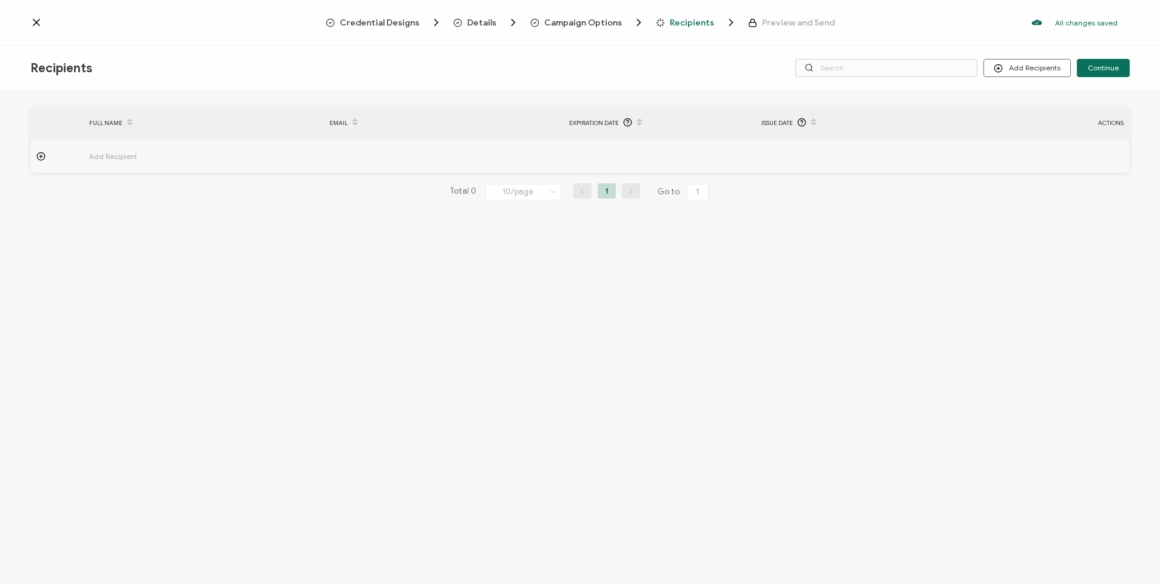
click at [171, 148] on td "Add Recipient" at bounding box center [203, 156] width 240 height 33
click at [173, 188] on input "text" at bounding box center [142, 189] width 106 height 19
drag, startPoint x: 128, startPoint y: 197, endPoint x: 136, endPoint y: 191, distance: 10.0
click at [129, 194] on input "text" at bounding box center [142, 189] width 106 height 19
paste input "[PERSON_NAME]"
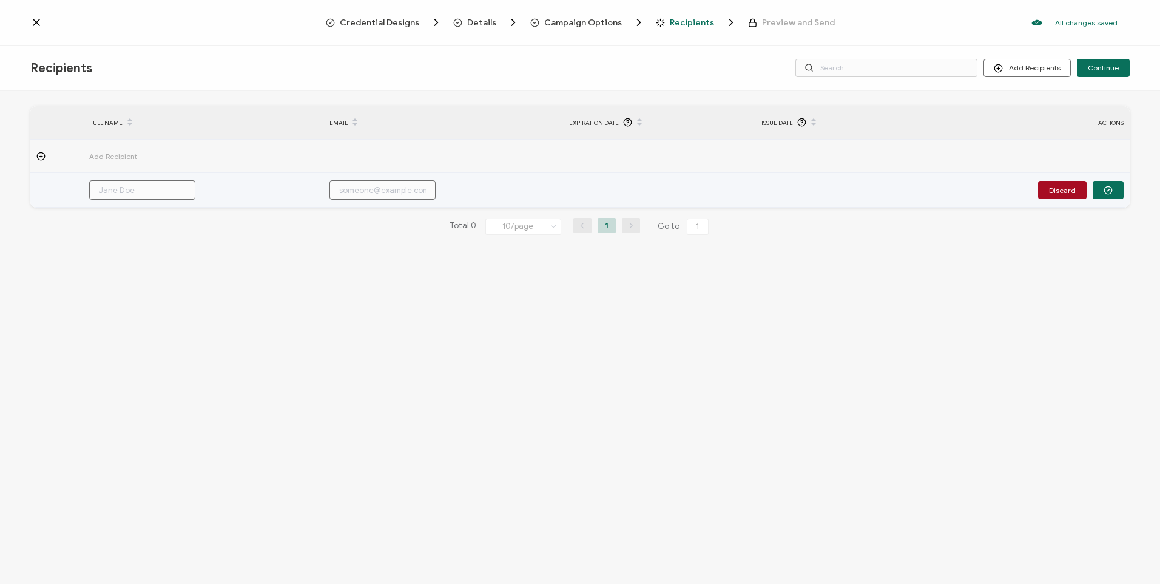
type input "[PERSON_NAME]"
click at [404, 189] on input "text" at bounding box center [383, 189] width 106 height 19
drag, startPoint x: 387, startPoint y: 180, endPoint x: 387, endPoint y: 186, distance: 6.1
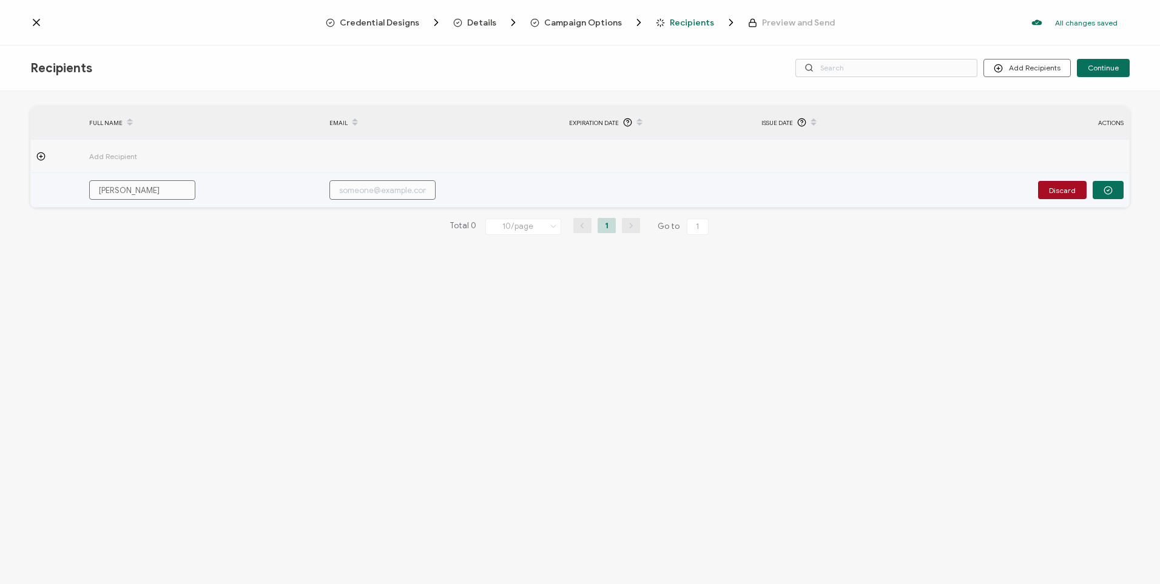
click at [387, 185] on input "text" at bounding box center [383, 189] width 106 height 19
paste input "[EMAIL_ADDRESS][DOMAIN_NAME]"
type input "[EMAIL_ADDRESS][DOMAIN_NAME]"
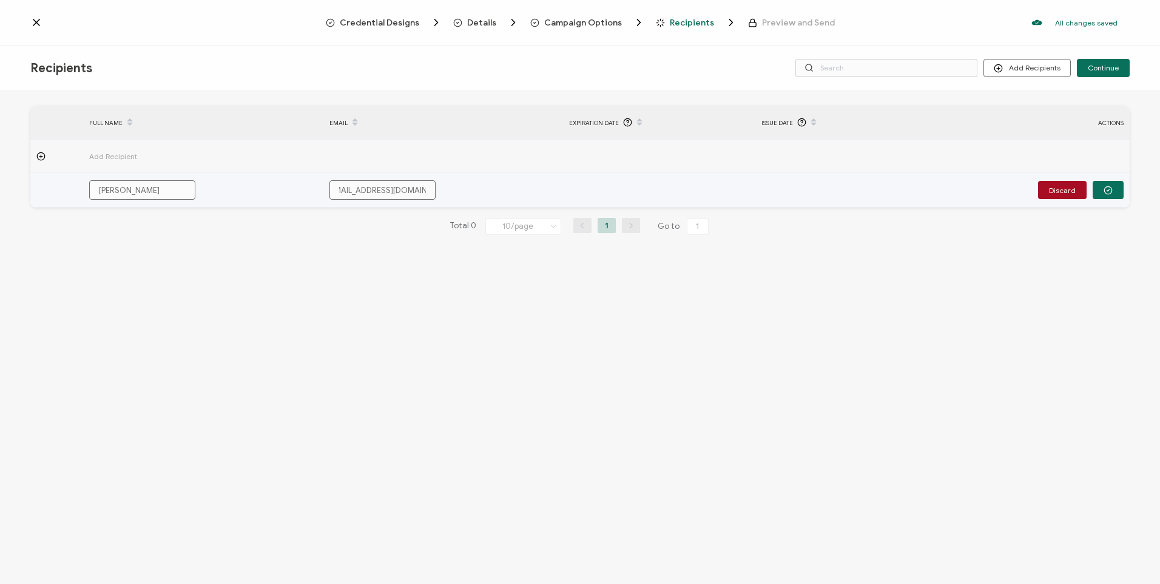
type input "[EMAIL_ADDRESS][DOMAIN_NAME]"
click at [609, 186] on td at bounding box center [659, 190] width 192 height 35
click at [416, 194] on input "[EMAIL_ADDRESS][DOMAIN_NAME]" at bounding box center [383, 189] width 106 height 19
click at [474, 186] on td "[EMAIL_ADDRESS][DOMAIN_NAME]" at bounding box center [443, 190] width 240 height 35
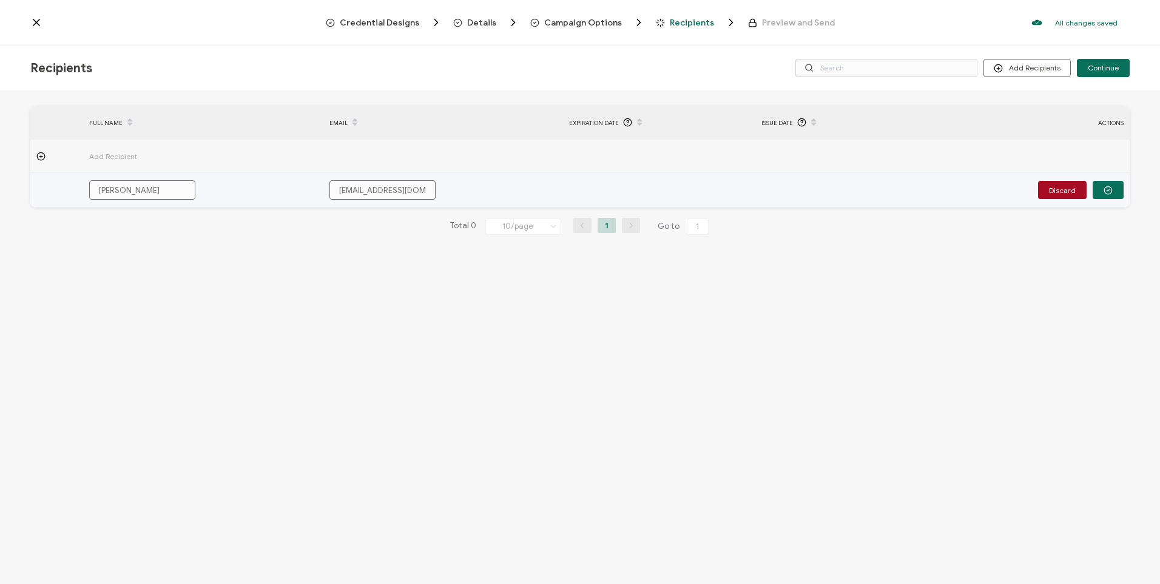
drag, startPoint x: 648, startPoint y: 183, endPoint x: 696, endPoint y: 171, distance: 49.6
click at [687, 173] on td at bounding box center [659, 190] width 192 height 35
drag, startPoint x: 778, startPoint y: 200, endPoint x: 913, endPoint y: 197, distance: 134.8
click at [780, 200] on td at bounding box center [852, 190] width 192 height 35
click at [1112, 191] on icon "button" at bounding box center [1108, 190] width 9 height 9
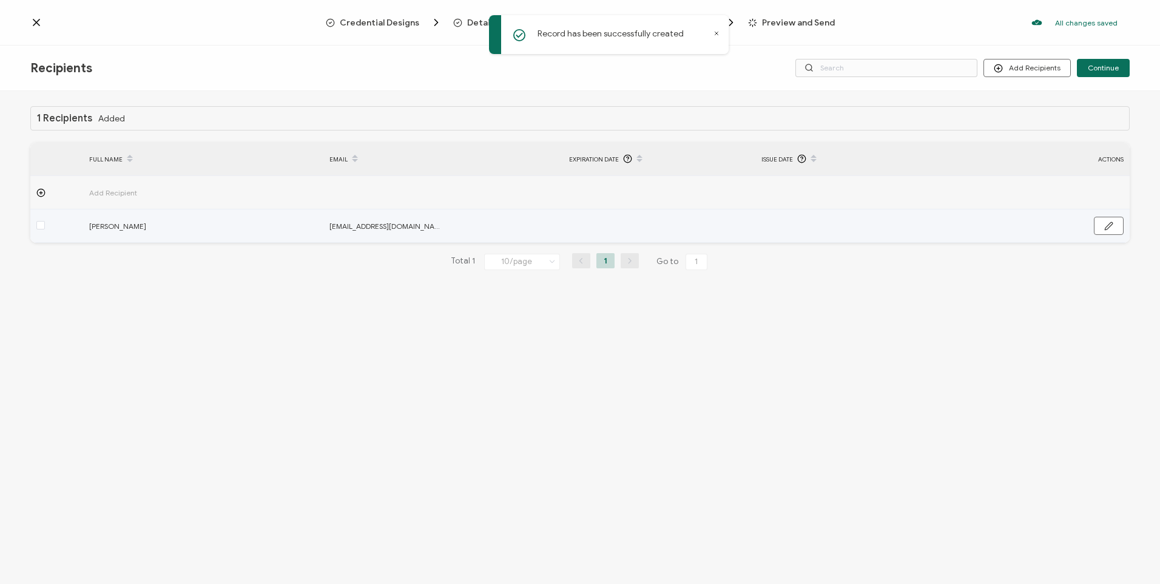
drag, startPoint x: 563, startPoint y: 225, endPoint x: 641, endPoint y: 251, distance: 82.5
click at [580, 230] on tr "[PERSON_NAME] [EMAIL_ADDRESS][DOMAIN_NAME]" at bounding box center [580, 225] width 1100 height 33
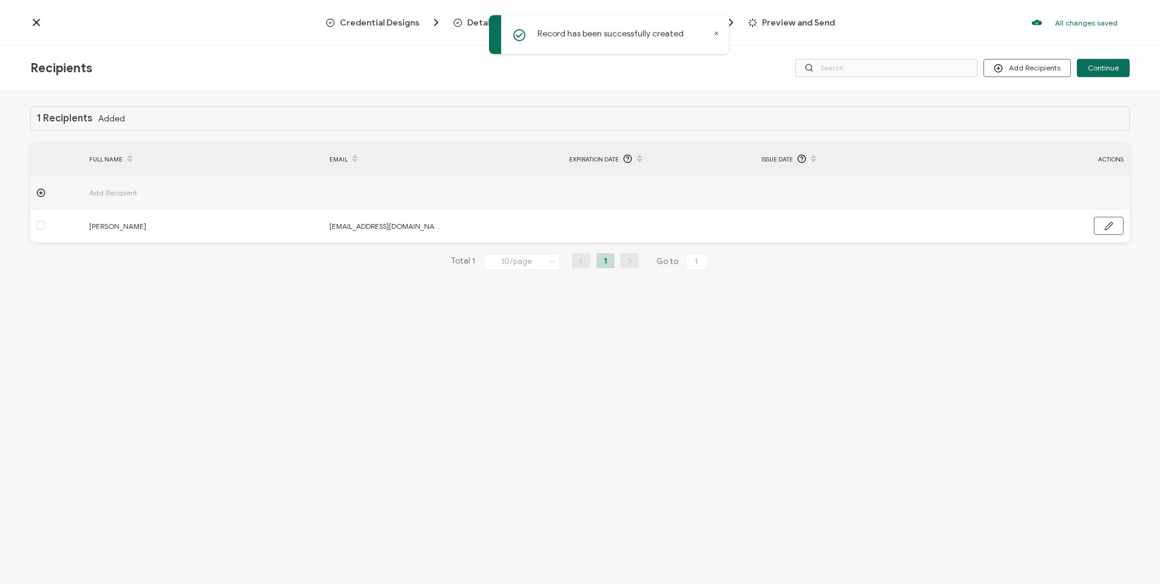
drag, startPoint x: 641, startPoint y: 251, endPoint x: 648, endPoint y: 251, distance: 6.7
click at [645, 252] on div "1 Recipients Added FULL NAME EMAIL Expiration Date Issue Date ACTIONS Add Recip…" at bounding box center [580, 197] width 1100 height 183
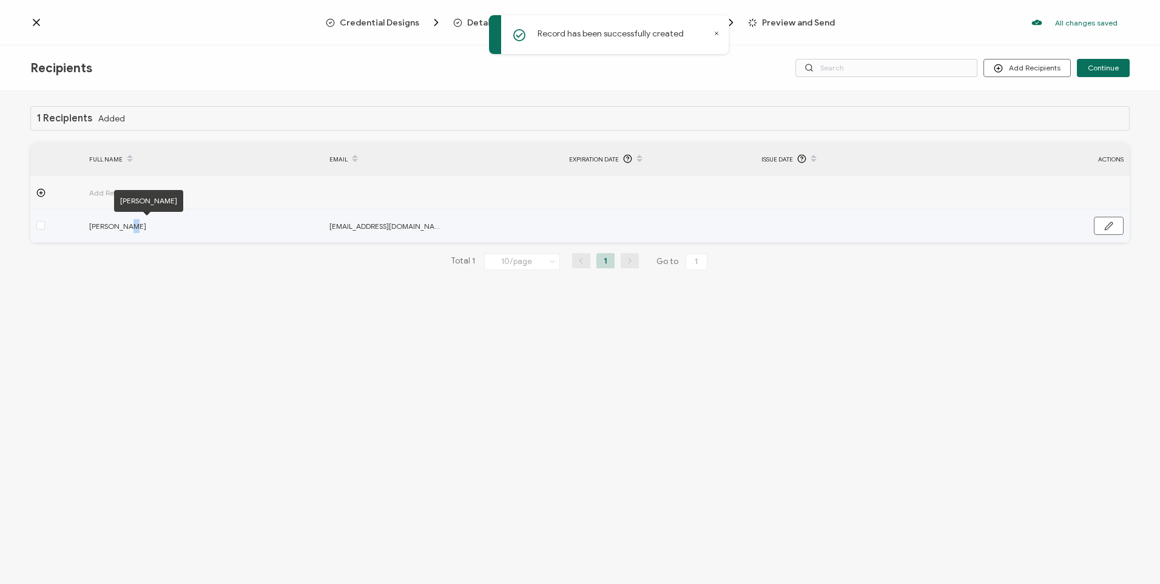
click at [120, 219] on span "[PERSON_NAME]" at bounding box center [146, 226] width 115 height 14
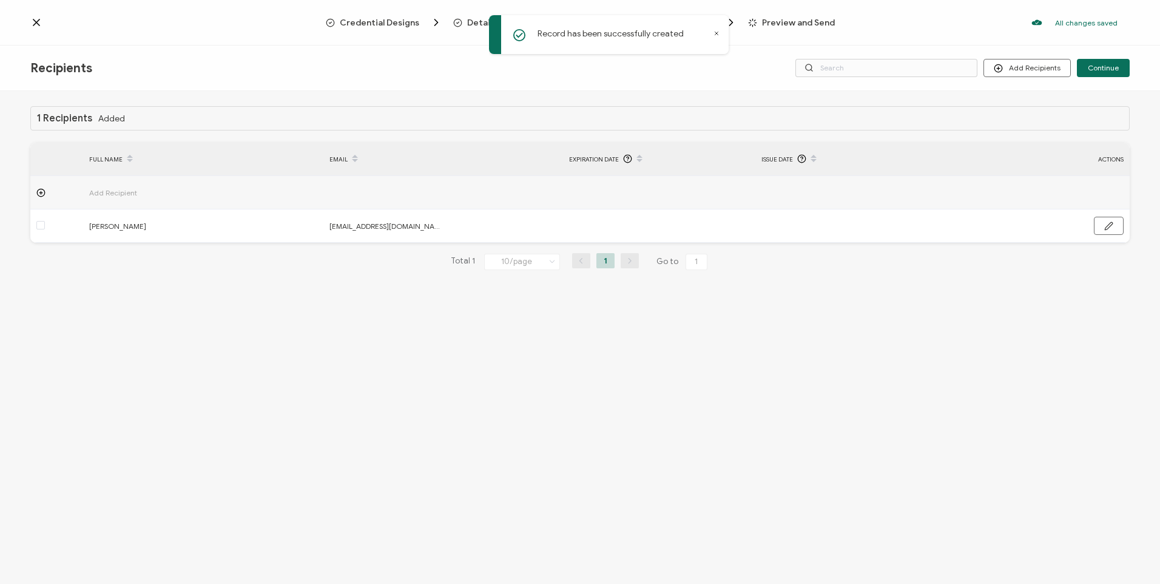
drag, startPoint x: 120, startPoint y: 219, endPoint x: 114, endPoint y: 201, distance: 19.0
click at [114, 201] on div "[PERSON_NAME]" at bounding box center [148, 201] width 69 height 22
drag, startPoint x: 69, startPoint y: 189, endPoint x: 212, endPoint y: 190, distance: 143.8
click at [212, 189] on tr "Add Recipient" at bounding box center [580, 192] width 1100 height 33
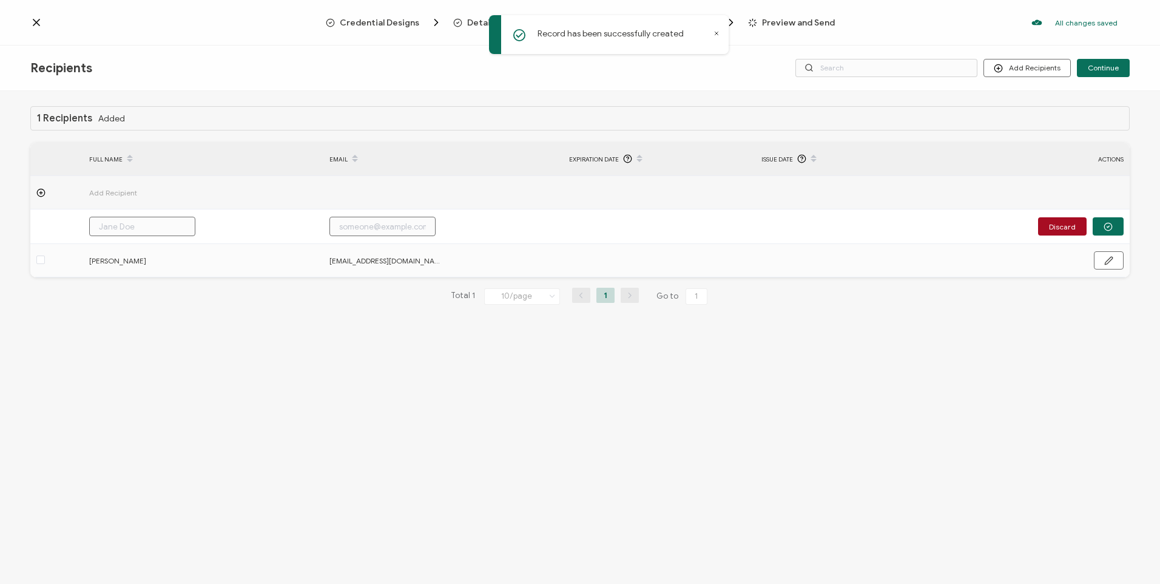
click at [38, 194] on circle at bounding box center [41, 193] width 8 height 8
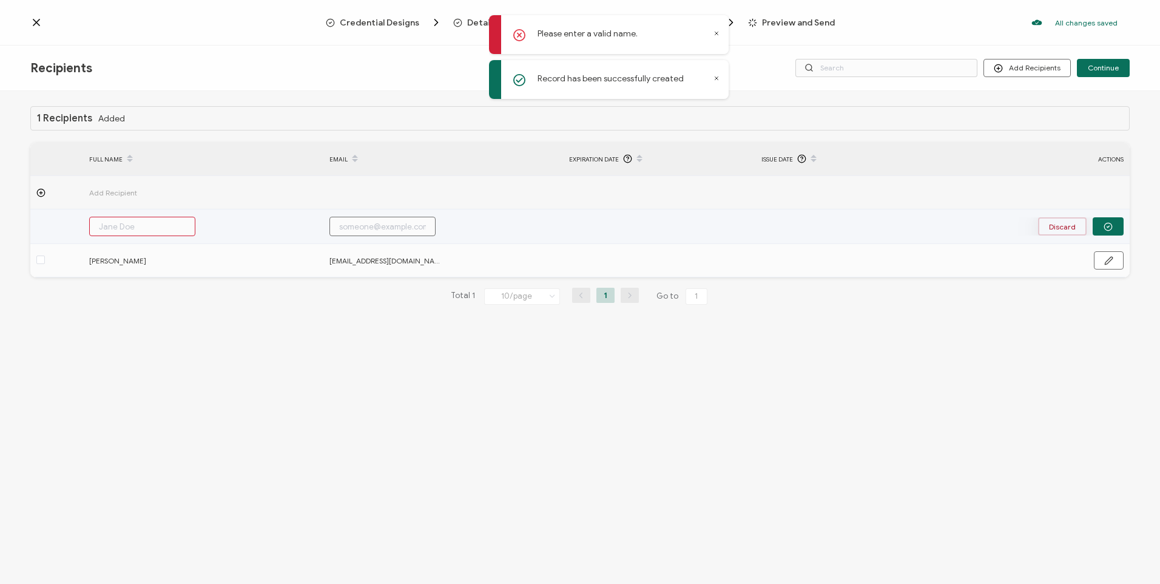
click at [1080, 228] on button "Discard" at bounding box center [1062, 226] width 49 height 18
click at [988, 218] on td at bounding box center [1038, 225] width 183 height 33
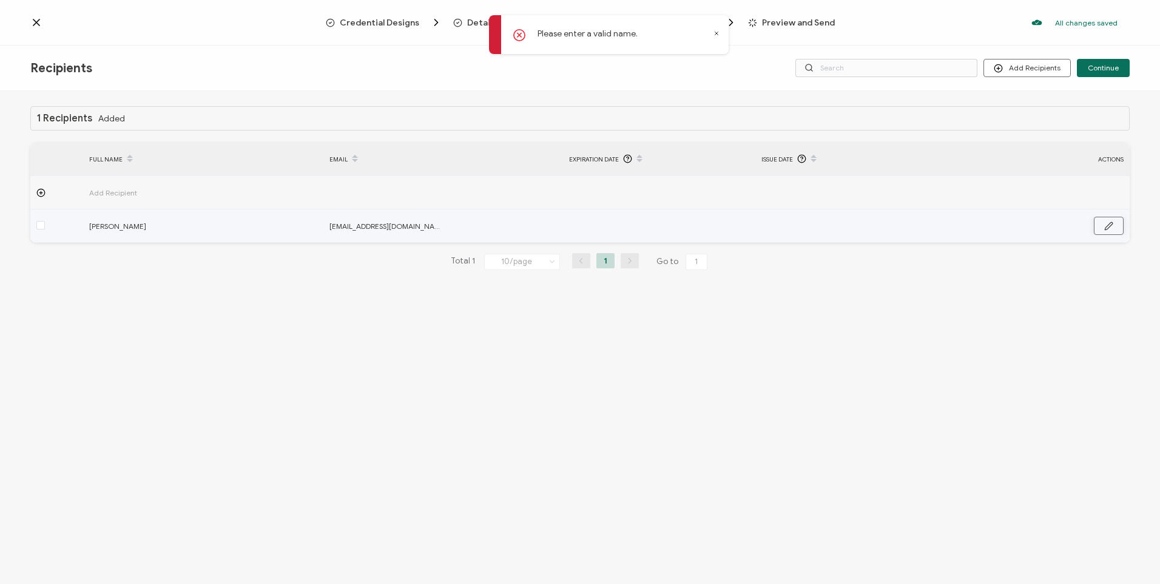
click at [1105, 221] on button "button" at bounding box center [1109, 226] width 30 height 18
click at [1072, 230] on button "Discard" at bounding box center [1062, 226] width 49 height 18
click at [41, 228] on span at bounding box center [40, 225] width 8 height 8
click at [45, 221] on input "checkbox" at bounding box center [45, 221] width 0 height 0
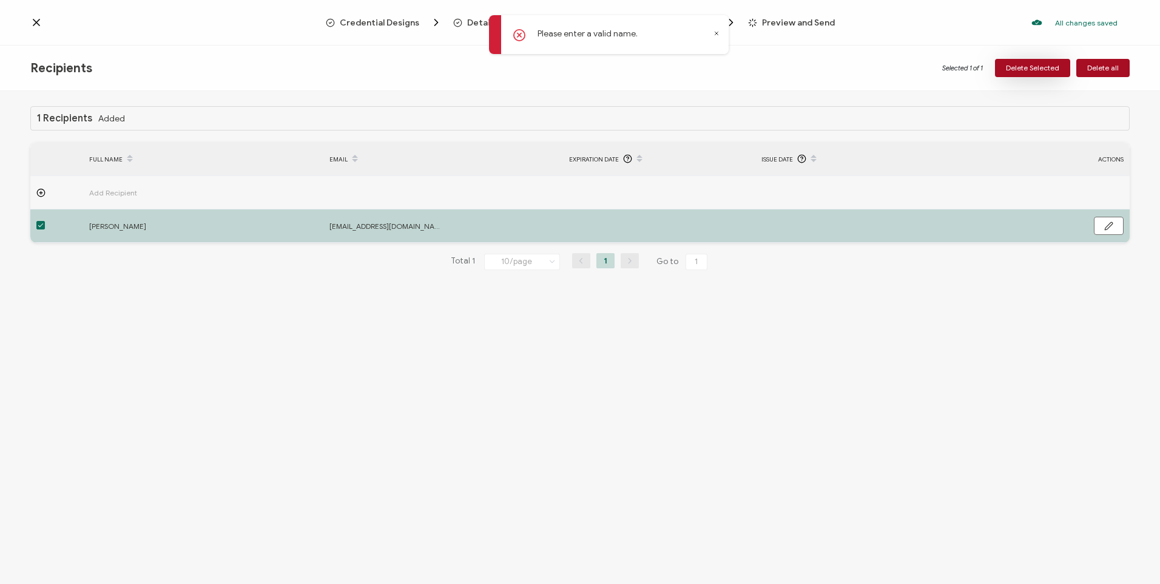
click at [1045, 66] on span "Delete Selected" at bounding box center [1032, 67] width 53 height 7
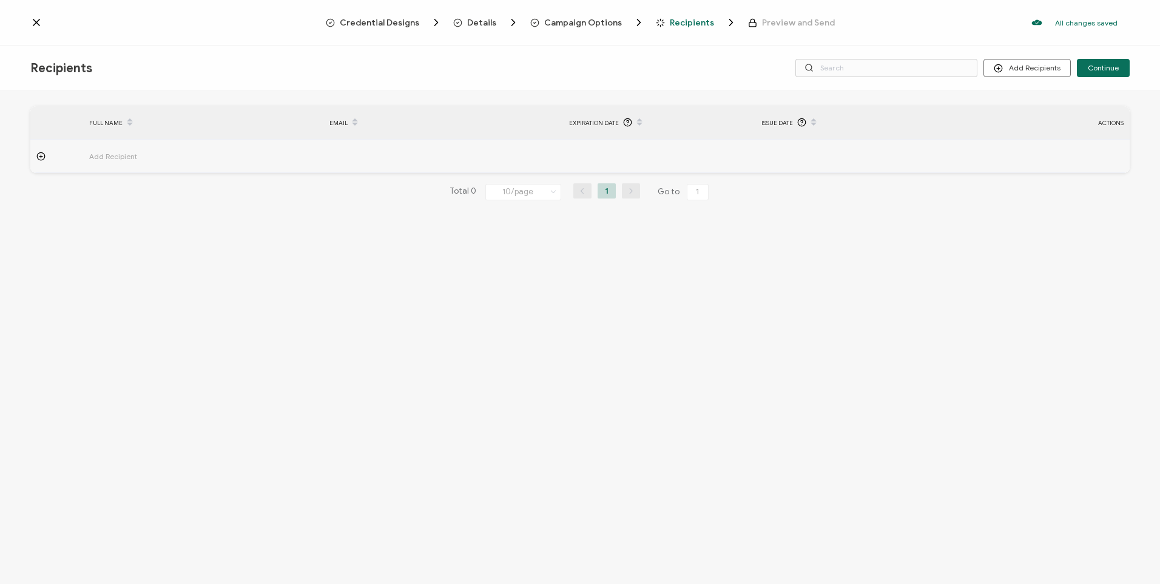
click at [548, 84] on div "Recipients Add Recipients Upload Recipients Import From Recipients Import From …" at bounding box center [580, 69] width 1160 height 46
click at [565, 74] on div "Recipients Add Recipients Upload Recipients Import From Recipients Import From …" at bounding box center [580, 69] width 1160 height 46
click at [1038, 62] on button "Add Recipients" at bounding box center [1027, 68] width 87 height 18
click at [1050, 97] on span "Upload Recipients" at bounding box center [1042, 100] width 61 height 9
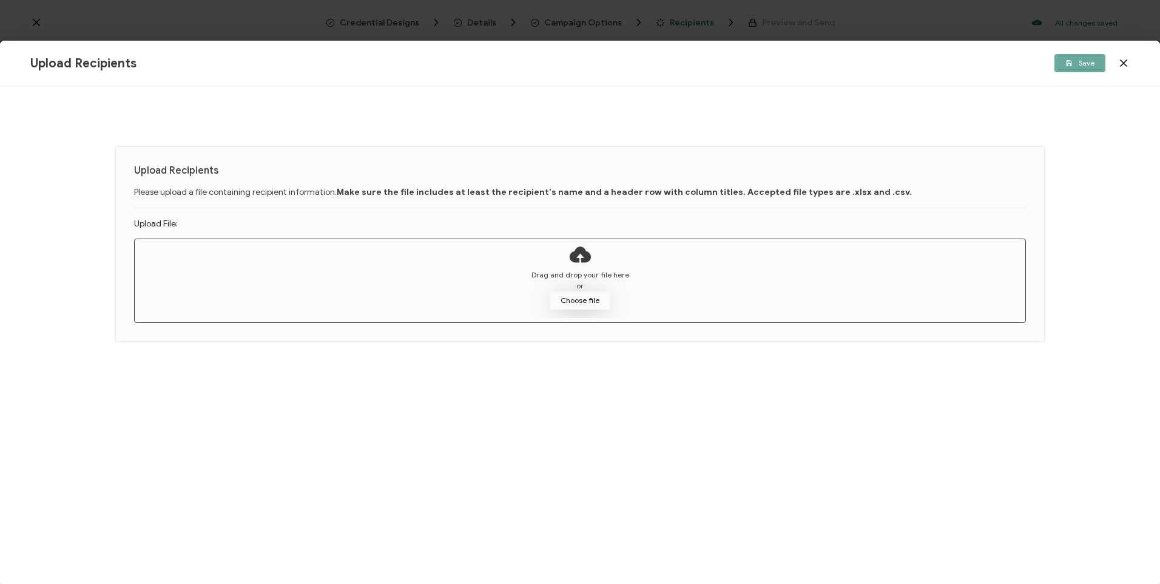
click at [601, 296] on button "Choose file" at bounding box center [580, 300] width 61 height 18
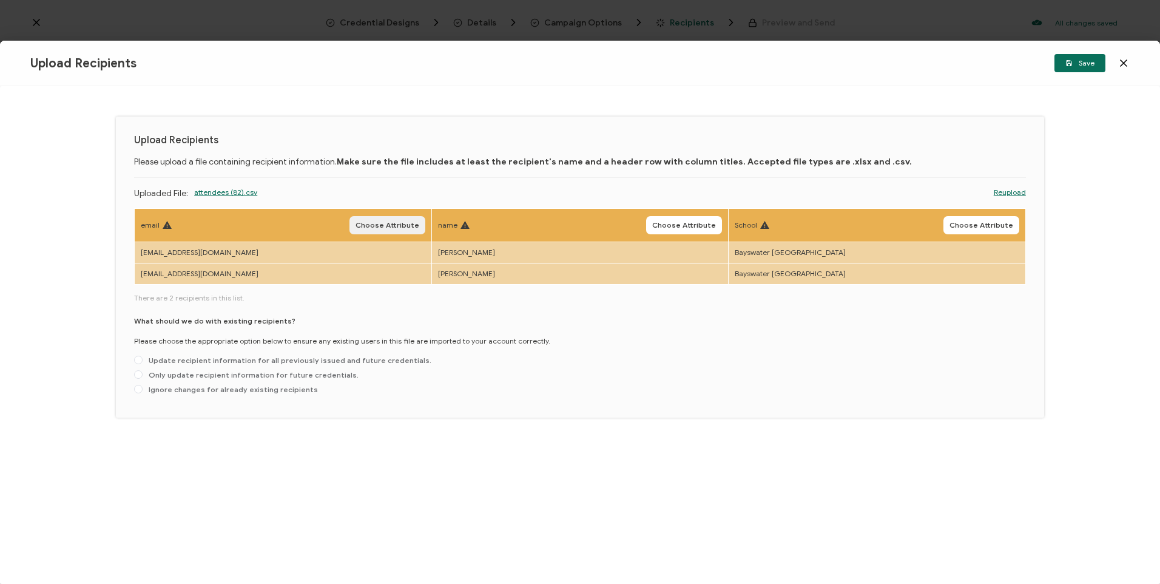
click at [415, 224] on span "Choose Attribute" at bounding box center [388, 225] width 64 height 7
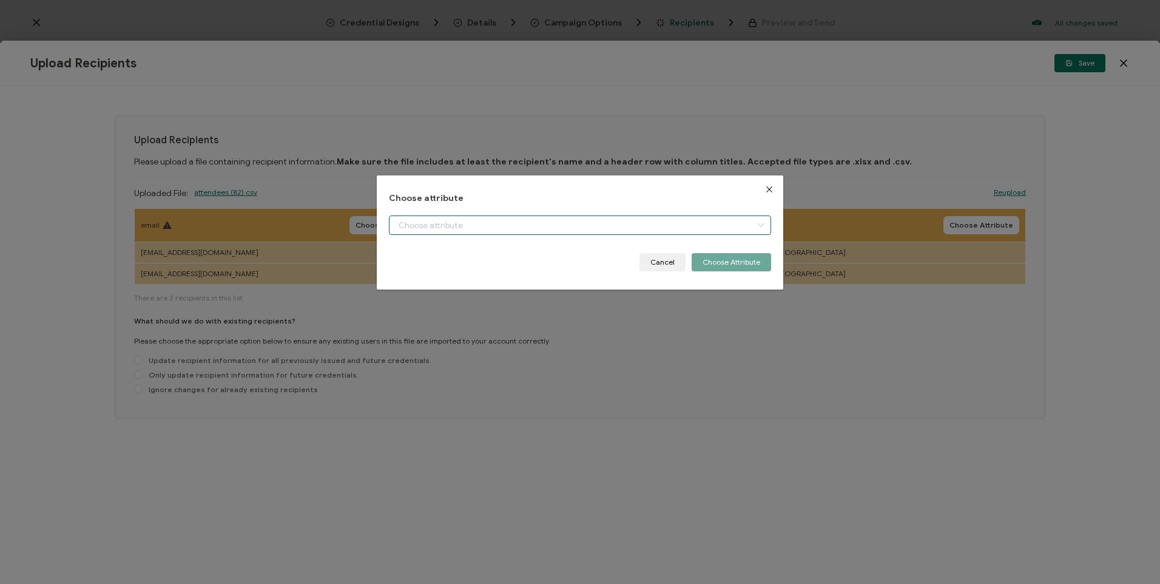
click at [574, 227] on input "dialog" at bounding box center [580, 224] width 382 height 19
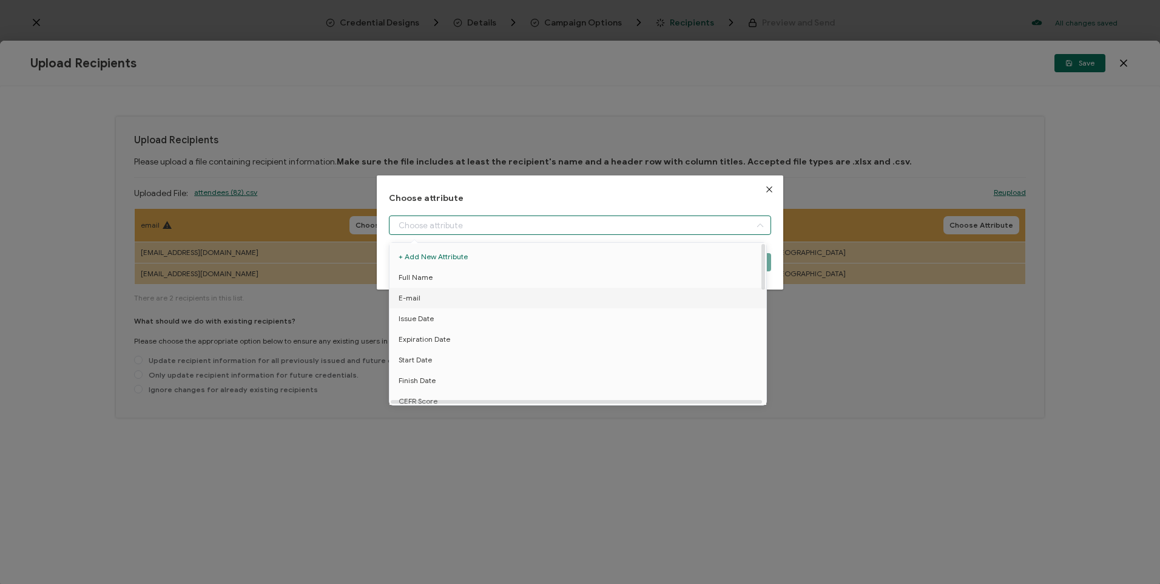
click at [430, 296] on li "E-mail" at bounding box center [580, 298] width 387 height 21
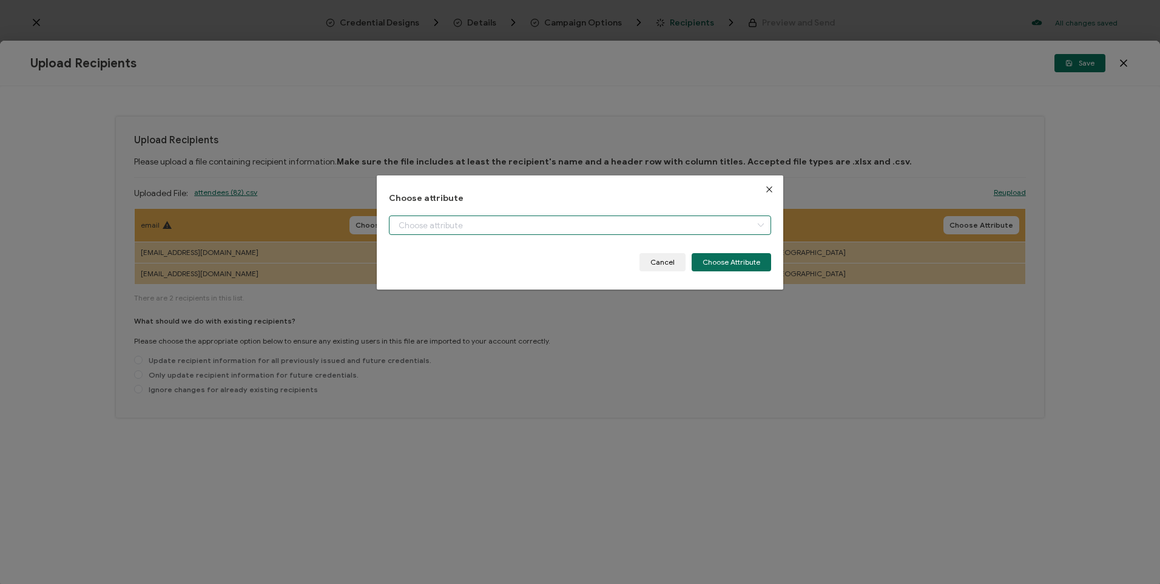
type input "E-mail"
click at [740, 271] on button "Choose Attribute" at bounding box center [732, 262] width 80 height 18
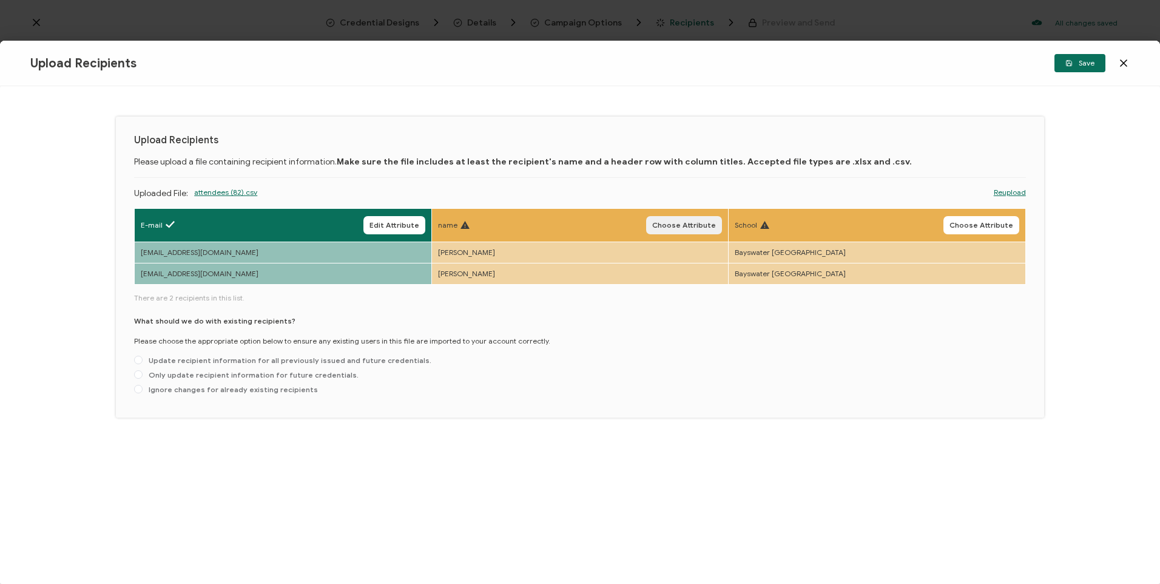
click at [667, 229] on button "Choose Attribute" at bounding box center [684, 225] width 76 height 18
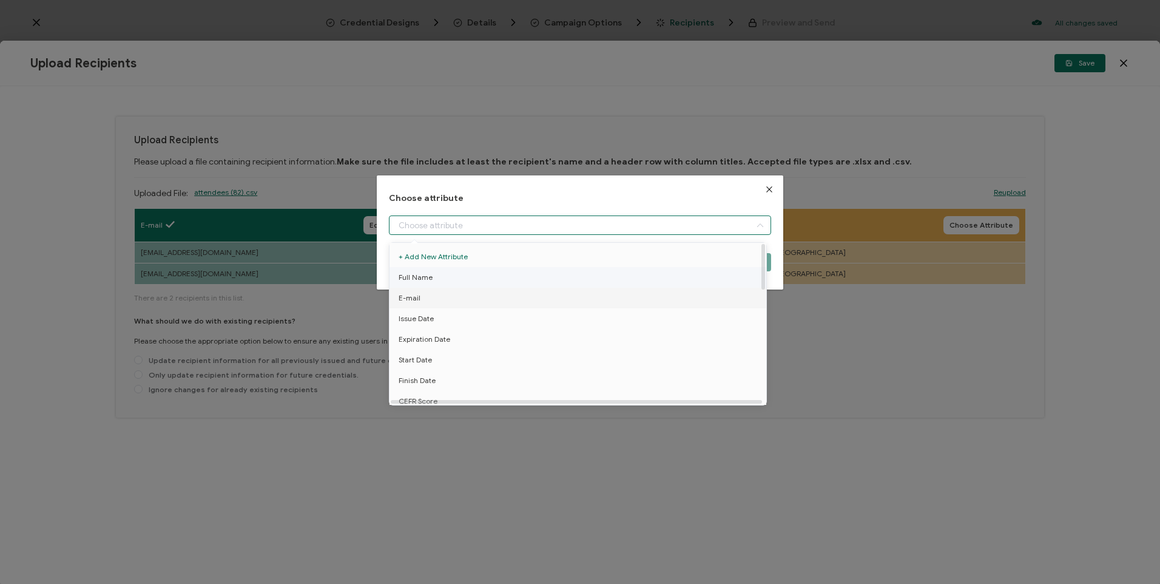
drag, startPoint x: 574, startPoint y: 222, endPoint x: 533, endPoint y: 279, distance: 70.1
click at [574, 222] on input "dialog" at bounding box center [580, 224] width 382 height 19
click at [442, 286] on li "Full Name" at bounding box center [580, 277] width 387 height 21
type input "Full Name"
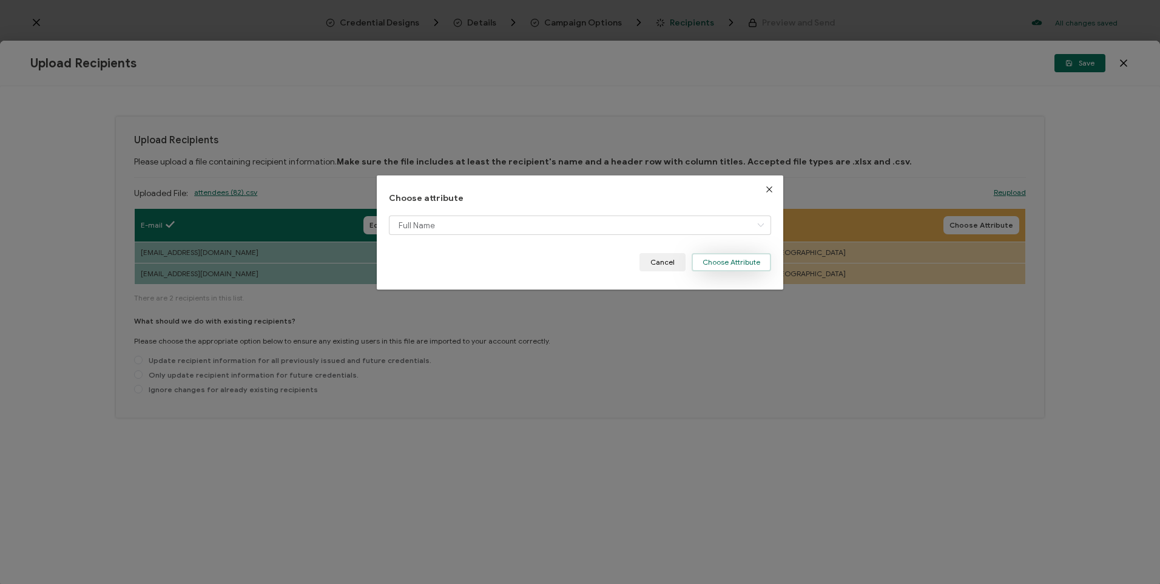
click at [736, 271] on button "Choose Attribute" at bounding box center [732, 262] width 80 height 18
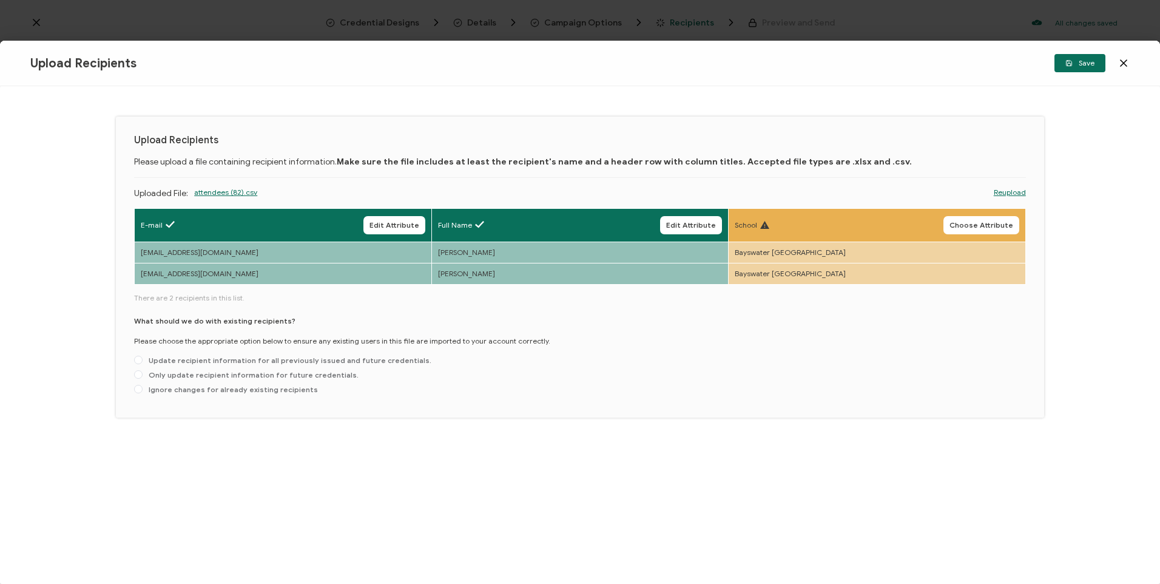
click at [985, 229] on span "Choose Attribute" at bounding box center [982, 225] width 64 height 7
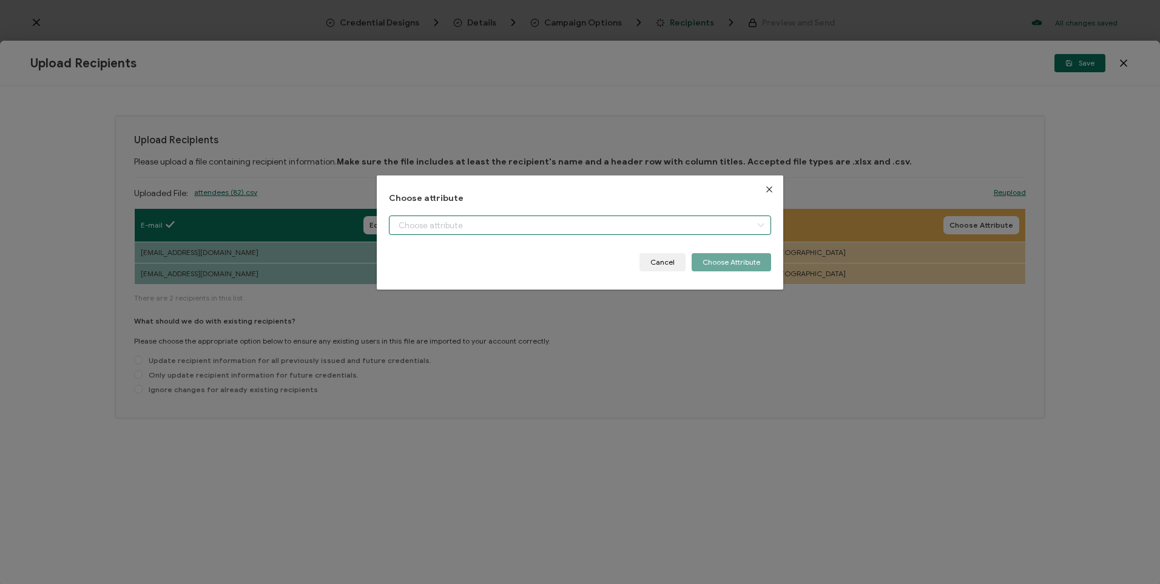
click at [649, 226] on input "dialog" at bounding box center [580, 224] width 382 height 19
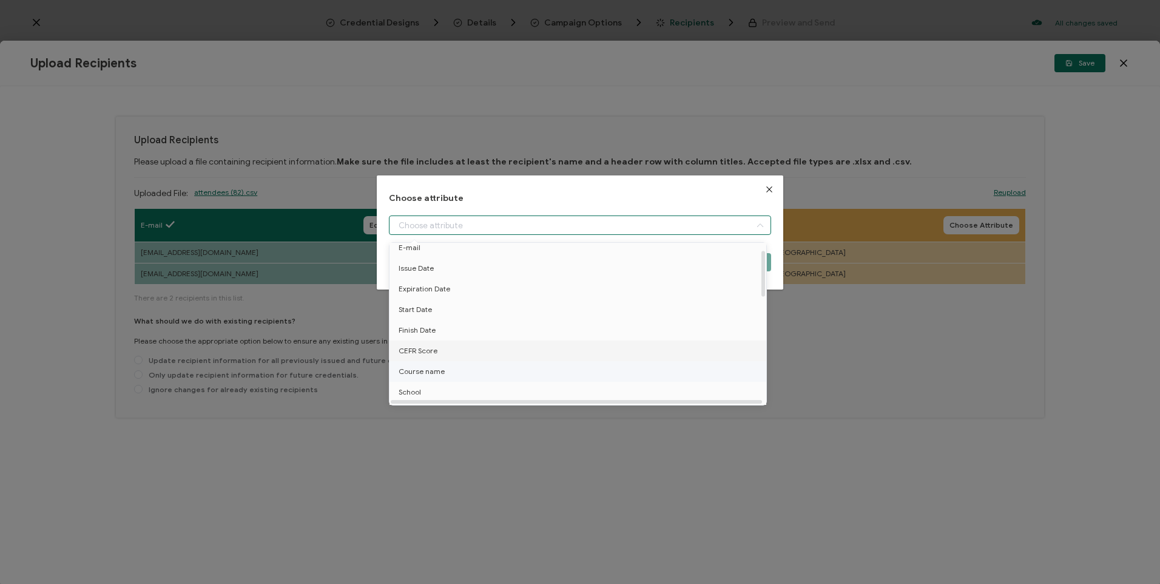
scroll to position [61, 0]
click at [436, 380] on li "School" at bounding box center [580, 381] width 387 height 21
type input "School"
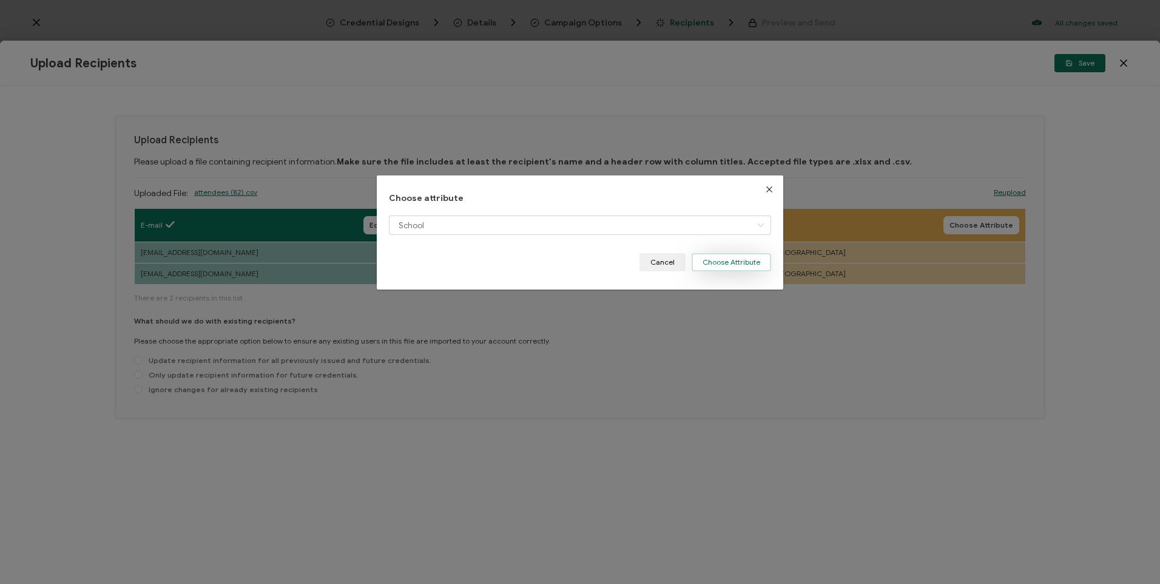
click at [754, 267] on button "Choose Attribute" at bounding box center [732, 262] width 80 height 18
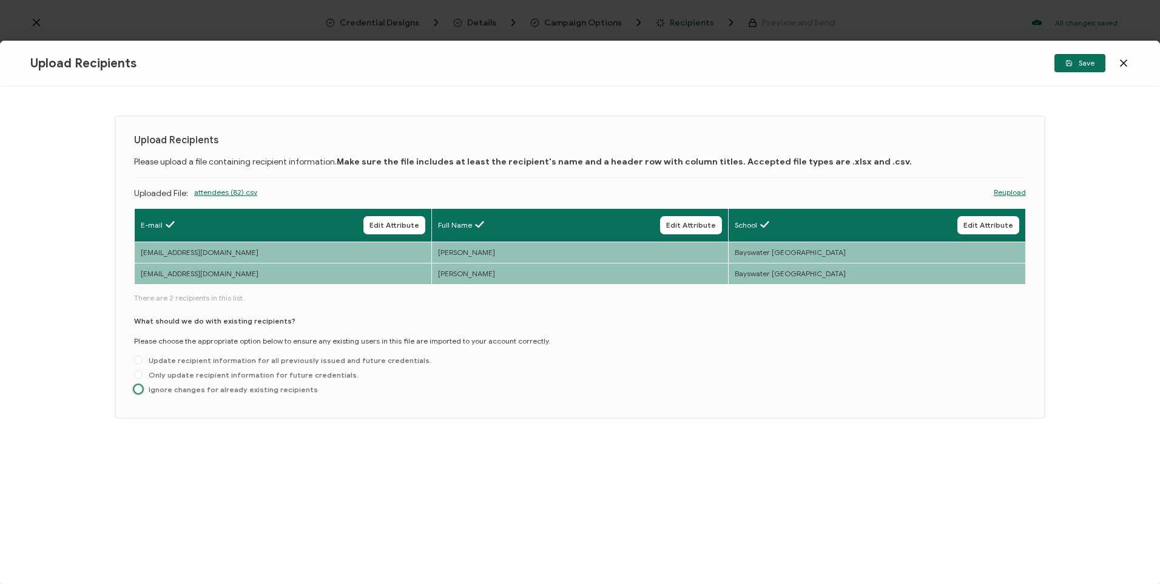
click at [144, 388] on span "Ignore changes for already existing recipients" at bounding box center [230, 389] width 175 height 9
click at [143, 388] on input "Ignore changes for already existing recipients" at bounding box center [138, 390] width 8 height 10
radio input "true"
click at [1082, 62] on span "Save" at bounding box center [1080, 62] width 29 height 7
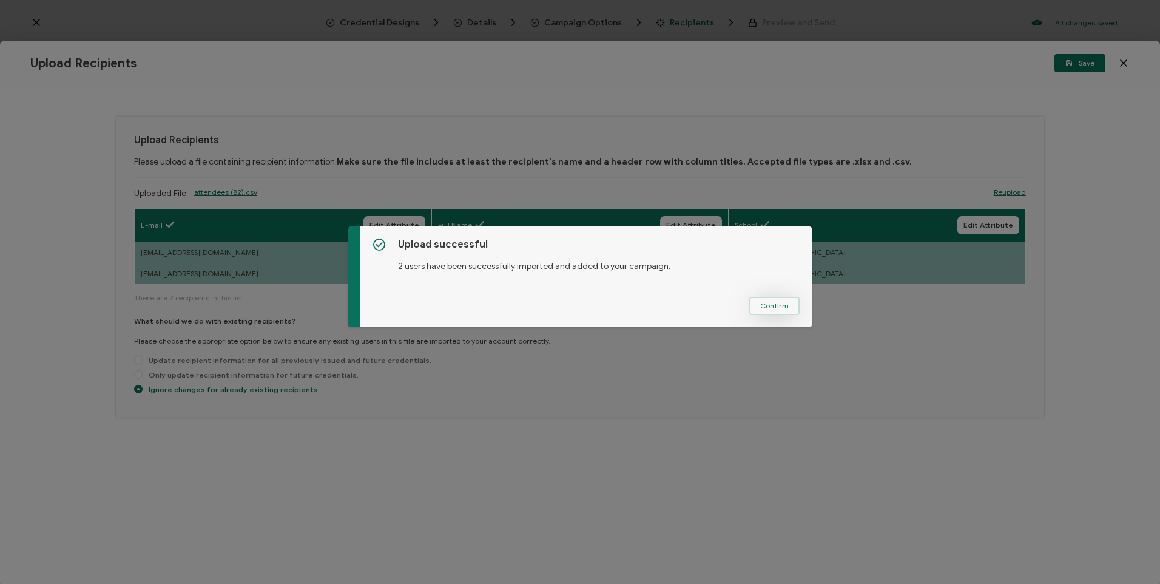
click at [764, 308] on span "Confirm" at bounding box center [774, 305] width 29 height 7
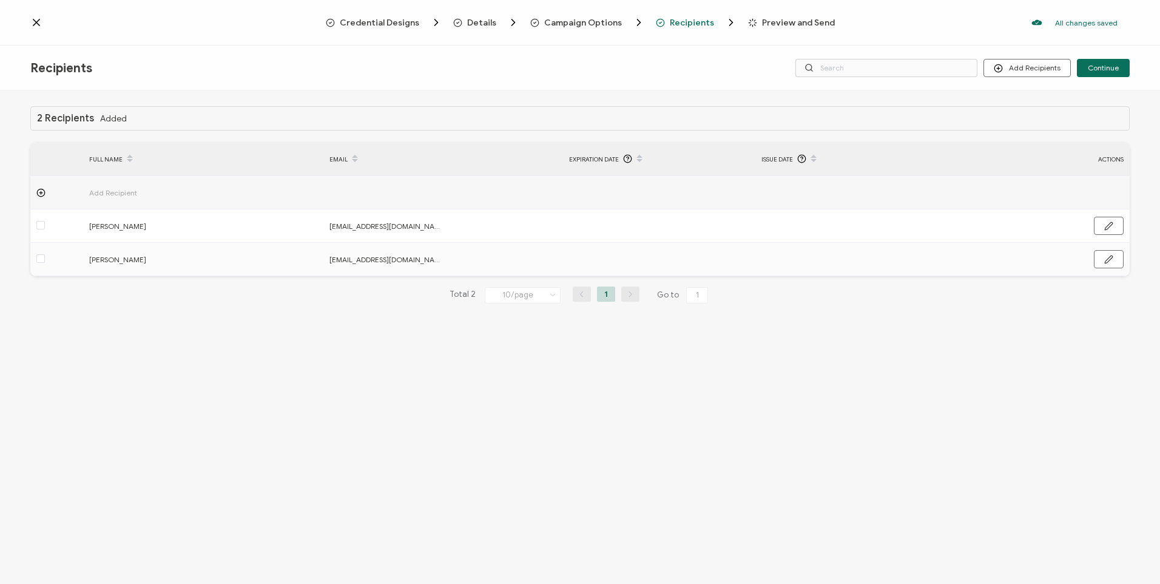
drag, startPoint x: 114, startPoint y: 64, endPoint x: 4, endPoint y: 76, distance: 110.6
click at [4, 76] on div "Recipients Add Recipients Upload Recipients Import From Recipients Import From …" at bounding box center [580, 69] width 1160 height 46
drag, startPoint x: 4, startPoint y: 76, endPoint x: 13, endPoint y: 69, distance: 11.2
click at [13, 69] on div "Recipients Add Recipients Upload Recipients Import From Recipients Import From …" at bounding box center [580, 69] width 1160 height 46
click at [23, 65] on div "Recipients Add Recipients Upload Recipients Import From Recipients Import From …" at bounding box center [580, 69] width 1160 height 46
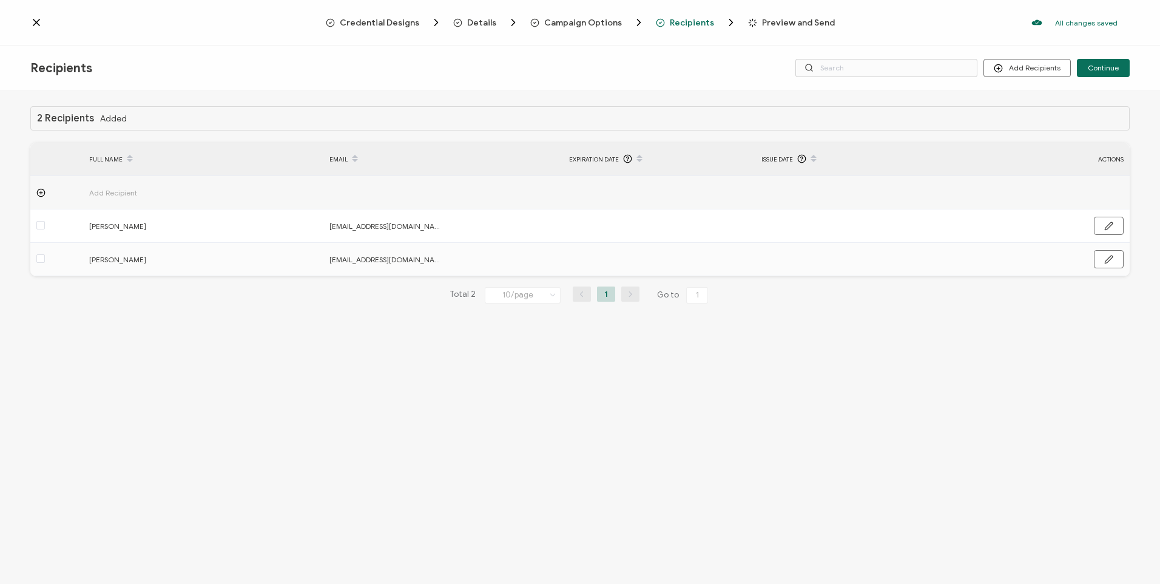
click at [137, 63] on div "Recipients" at bounding box center [213, 68] width 367 height 15
click at [135, 69] on div "Recipients" at bounding box center [213, 68] width 367 height 15
click at [1113, 76] on button "Continue" at bounding box center [1103, 68] width 53 height 18
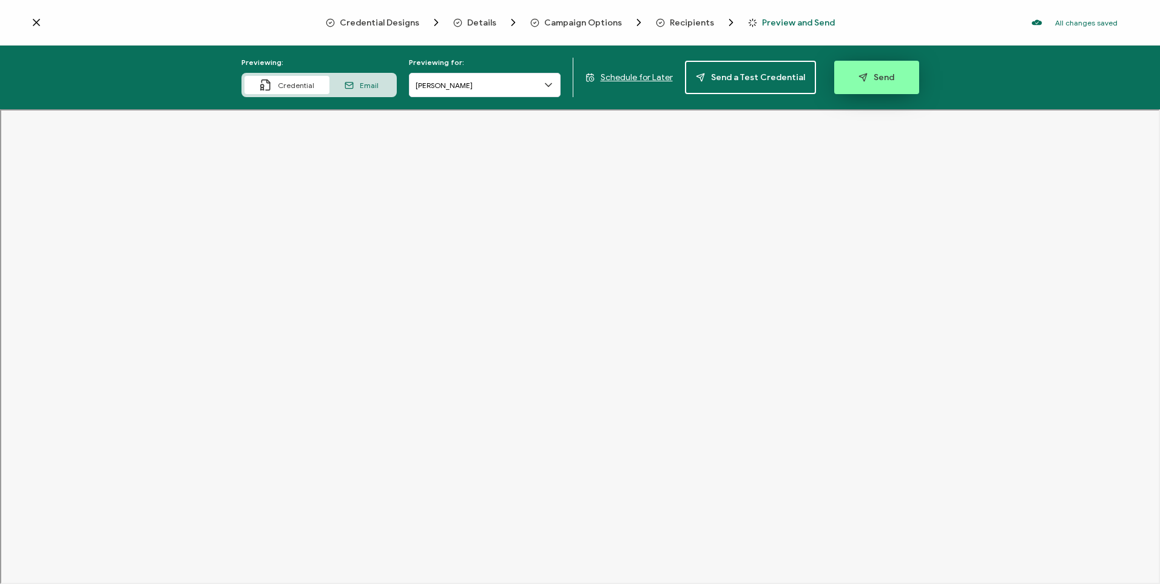
click at [872, 86] on button "Send" at bounding box center [877, 77] width 85 height 33
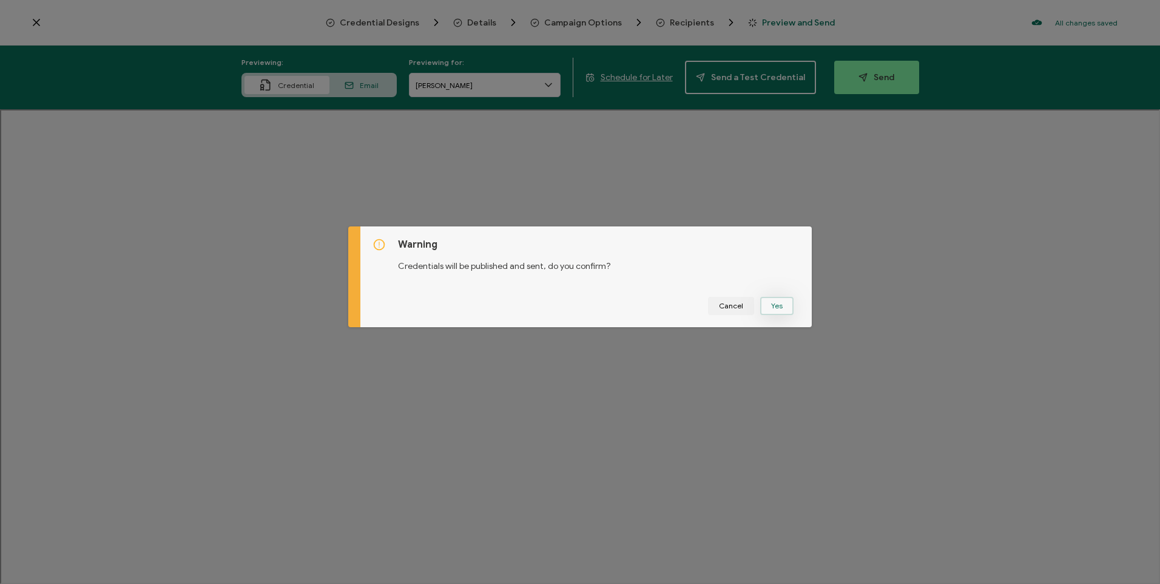
click at [760, 308] on button "Yes" at bounding box center [776, 306] width 33 height 18
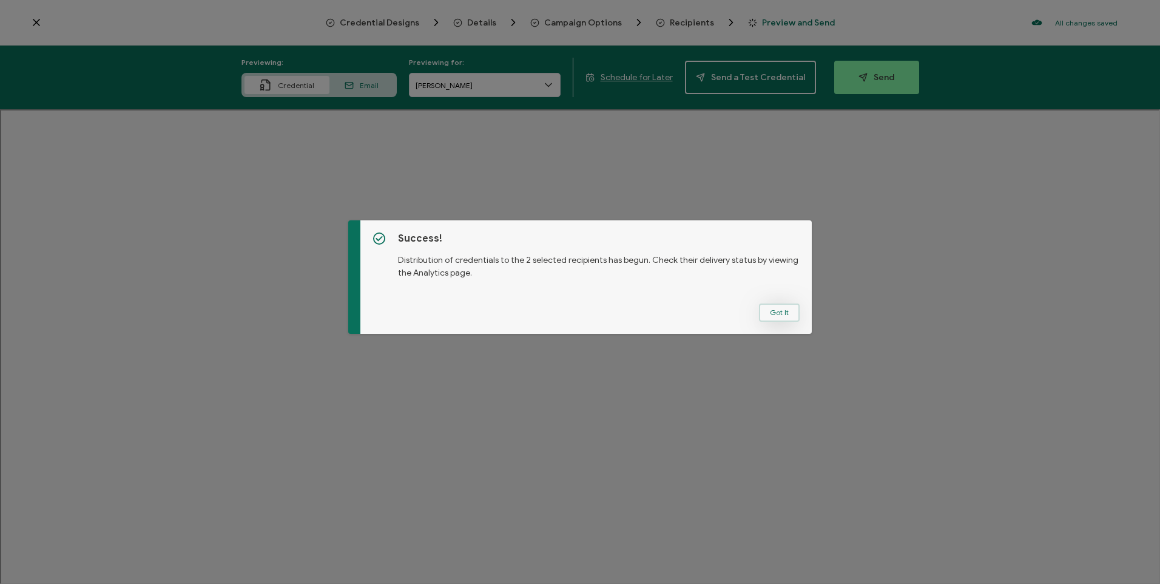
click at [764, 315] on button "Got It" at bounding box center [779, 312] width 41 height 18
